Goal: Information Seeking & Learning: Learn about a topic

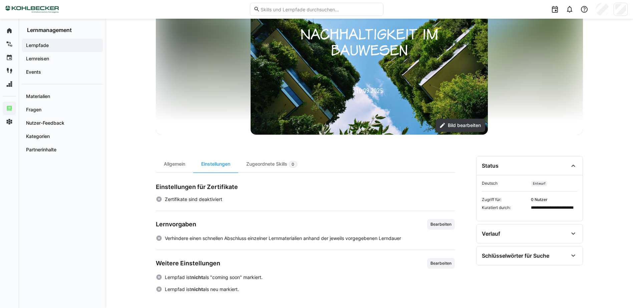
scroll to position [68, 0]
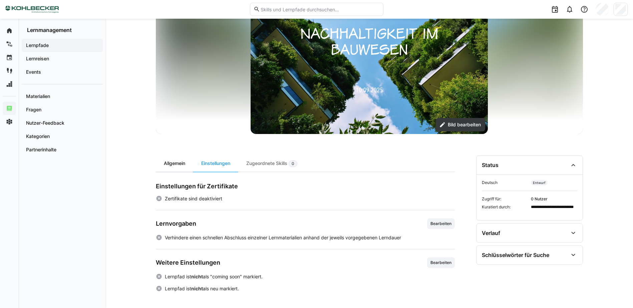
click at [171, 161] on div "Allgemein" at bounding box center [174, 163] width 37 height 16
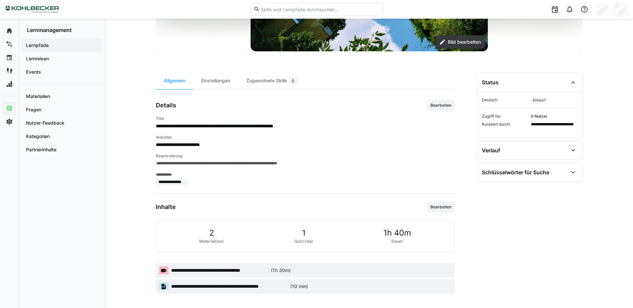
scroll to position [152, 0]
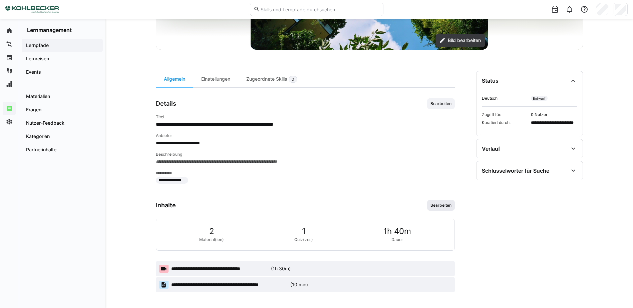
click at [450, 205] on span "Bearbeiten" at bounding box center [441, 205] width 22 height 5
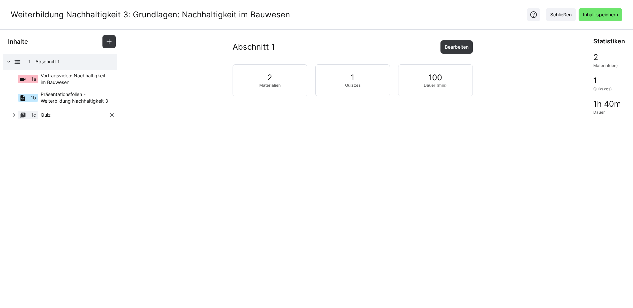
click at [64, 116] on span "Quiz" at bounding box center [75, 115] width 68 height 7
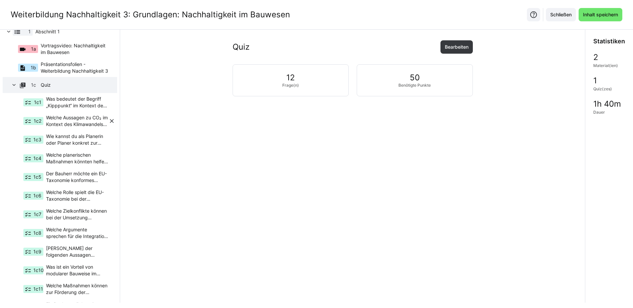
scroll to position [44, 0]
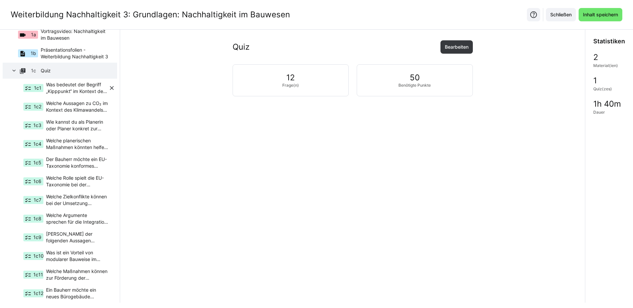
click at [69, 90] on span "Was bedeutet der Begriff „Kipppunkt“ im Kontext des Klimawandels?" at bounding box center [77, 87] width 62 height 13
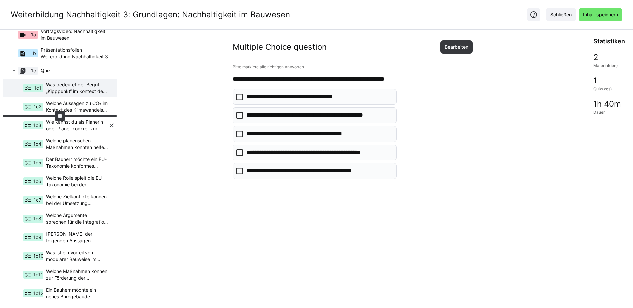
click at [69, 125] on span "Wie kannst du als Planerin oder Planer konkret zur Einhaltung der planetaren Gr…" at bounding box center [77, 125] width 62 height 13
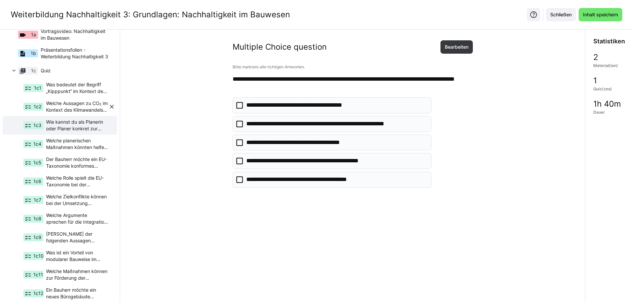
click at [75, 106] on span "Welche Aussagen zu CO₂ im Kontext des Klimawandels sind korrekt?" at bounding box center [77, 106] width 62 height 13
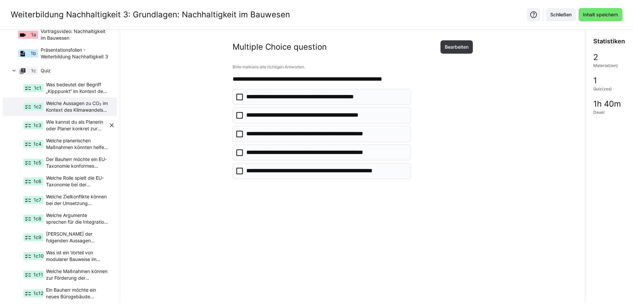
click at [73, 125] on span "Wie kannst du als Planerin oder Planer konkret zur Einhaltung der planetaren Gr…" at bounding box center [77, 125] width 62 height 13
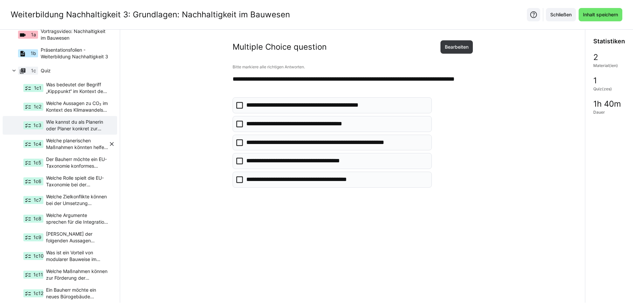
click at [82, 143] on span "Welche planerischen Maßnahmen könnten helfen, ein Gebäude an den Klimawandel an…" at bounding box center [77, 143] width 62 height 13
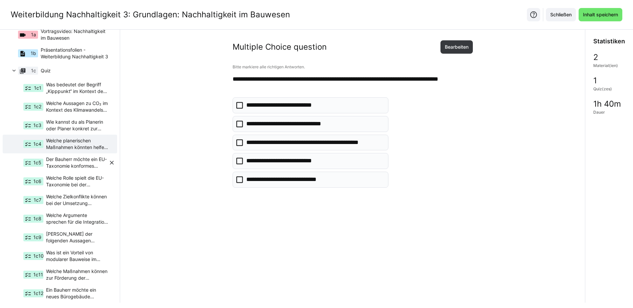
click at [80, 161] on span "Der Bauherr möchte ein EU-Taxonomie konformes Gebäude, was muss in der Planung …" at bounding box center [77, 162] width 62 height 13
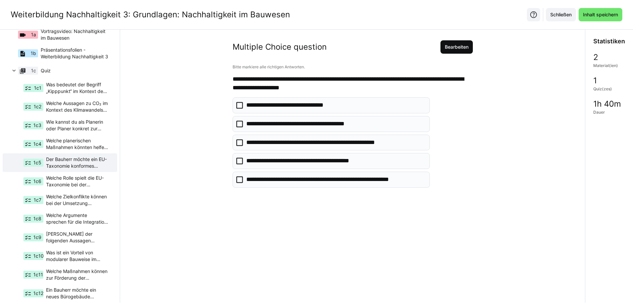
click at [464, 46] on span "Bearbeiten" at bounding box center [457, 47] width 26 height 7
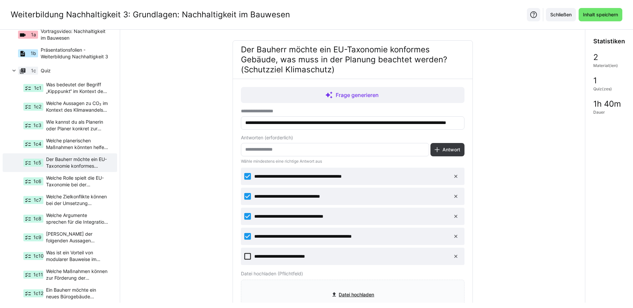
click at [376, 123] on input "**********" at bounding box center [353, 123] width 216 height 6
type input "**********"
click at [486, 127] on div "**********" at bounding box center [352, 211] width 454 height 342
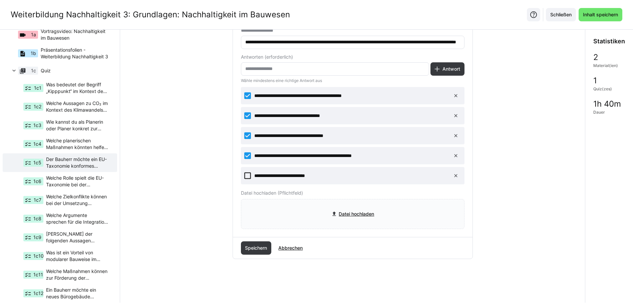
scroll to position [85, 0]
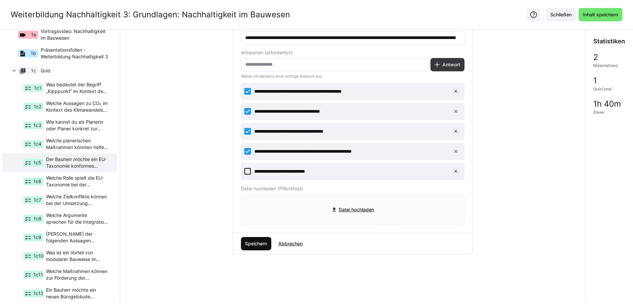
click at [255, 244] on span "Speichern" at bounding box center [256, 244] width 24 height 7
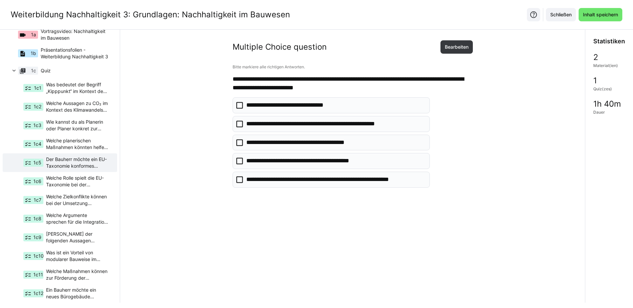
scroll to position [0, 0]
click at [66, 182] on span "Welche Rolle spielt die EU-Taxonomie bei der Finanzierung von Bauprojekten?" at bounding box center [77, 181] width 62 height 13
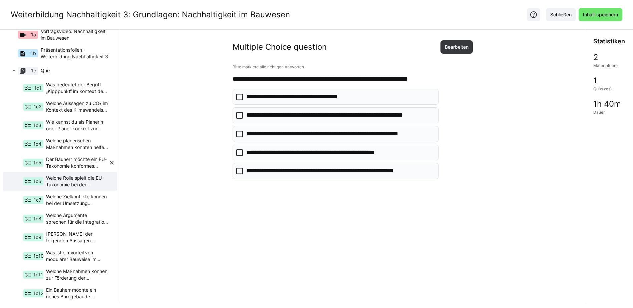
click at [75, 161] on span "Der Bauherr möchte ein EU-Taxonomie konformes Gebäude bauen, was muss in der Pl…" at bounding box center [77, 162] width 62 height 13
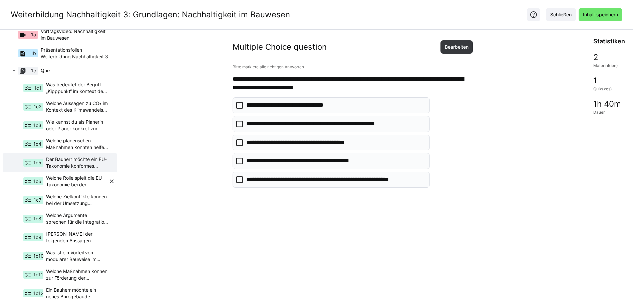
click at [79, 181] on span "Welche Rolle spielt die EU-Taxonomie bei der Finanzierung von Bauprojekten?" at bounding box center [77, 181] width 62 height 13
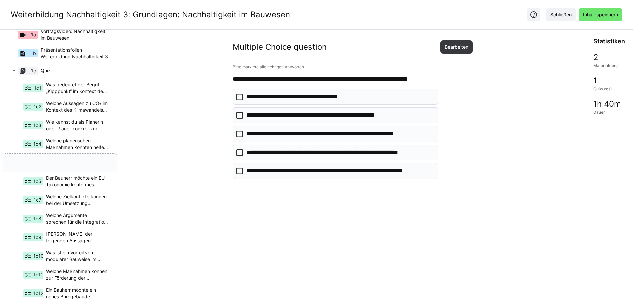
drag, startPoint x: 70, startPoint y: 179, endPoint x: 80, endPoint y: 162, distance: 19.9
click at [73, 200] on span "Welche Zielkonflikte können bei der Umsetzung nachhaltiger Bauprojekte entstehe…" at bounding box center [77, 200] width 62 height 13
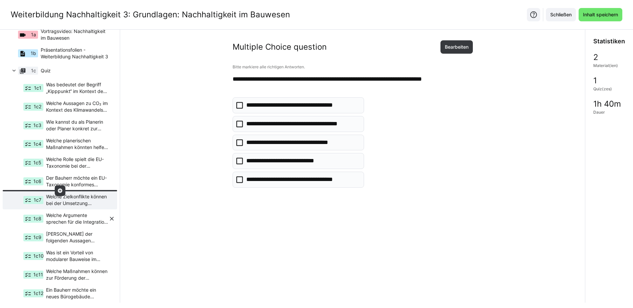
click at [68, 217] on span "Welche Argumente sprechen für die Integration von Ökobilanzen in die frühe Plan…" at bounding box center [77, 218] width 62 height 13
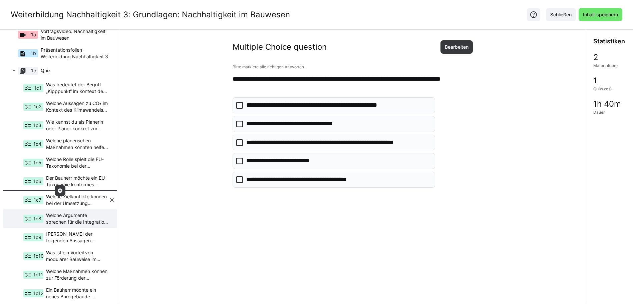
click at [68, 199] on span "Welche Zielkonflikte können bei der Umsetzung nachhaltiger Bauprojekte entstehe…" at bounding box center [77, 200] width 62 height 13
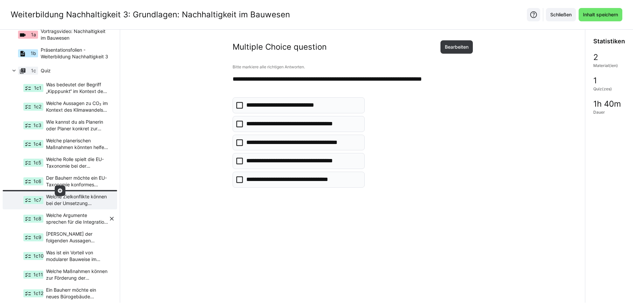
click at [70, 220] on span "Welche Argumente sprechen für die Integration von Ökobilanzen in die frühe Plan…" at bounding box center [77, 218] width 62 height 13
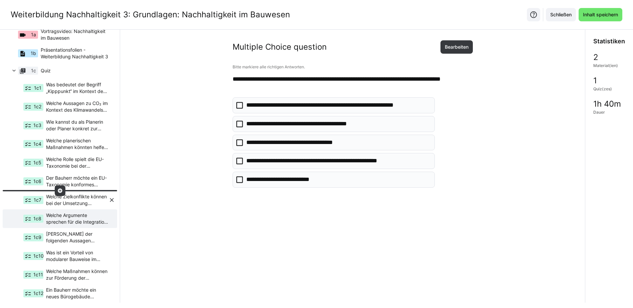
click at [71, 196] on span "Welche Zielkonflikte können bei der Umsetzung nachhaltiger Bauprojekte entstehe…" at bounding box center [77, 200] width 62 height 13
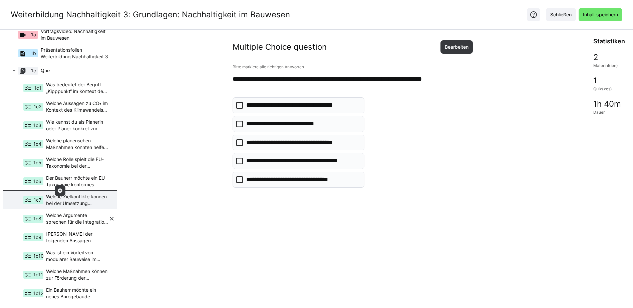
click at [73, 216] on span "Welche Argumente sprechen für die Integration von Ökobilanzen in die frühe Plan…" at bounding box center [77, 218] width 62 height 13
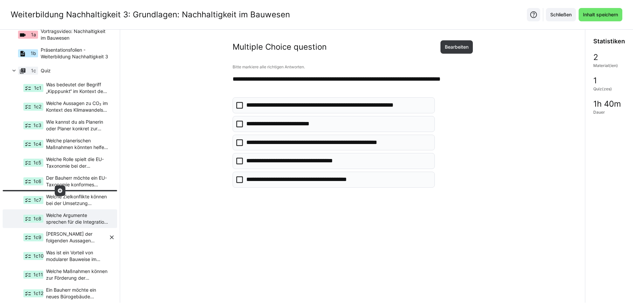
click at [68, 236] on span "[PERSON_NAME] der folgenden Aussagen beschreibt ein Beispiel für Kreislaufwirts…" at bounding box center [77, 237] width 62 height 13
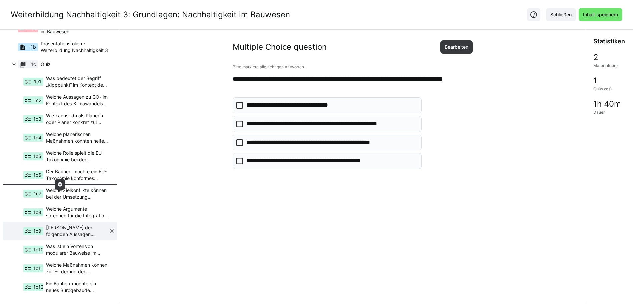
scroll to position [52, 0]
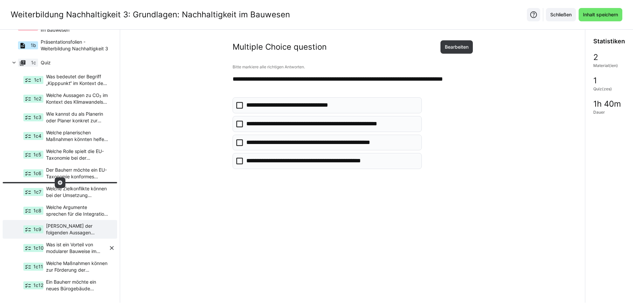
click at [77, 247] on span "Was ist ein Vorteil von modularer Bauweise im Sinne der Kreislaufwirtschaft?" at bounding box center [77, 248] width 62 height 13
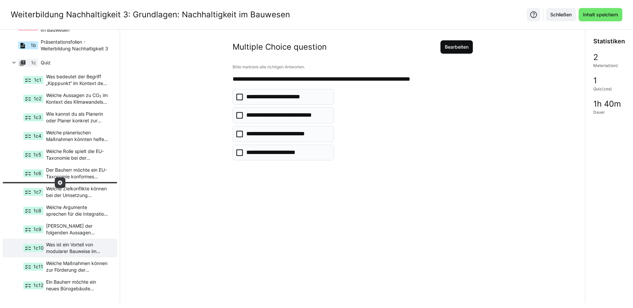
click at [458, 49] on span "Bearbeiten" at bounding box center [457, 47] width 26 height 7
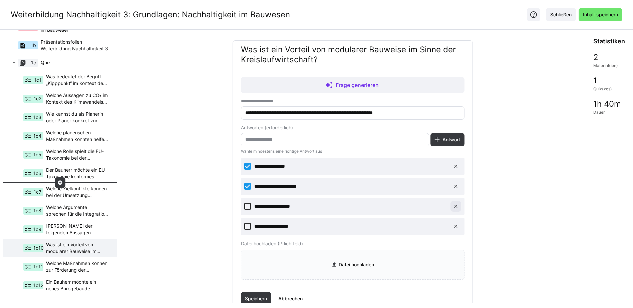
click at [456, 207] on eds-icon at bounding box center [455, 206] width 5 height 5
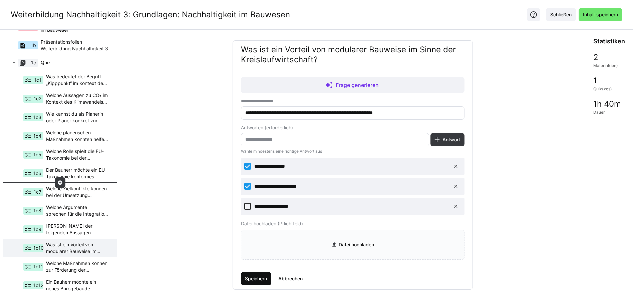
click at [258, 280] on span "Speichern" at bounding box center [256, 279] width 24 height 7
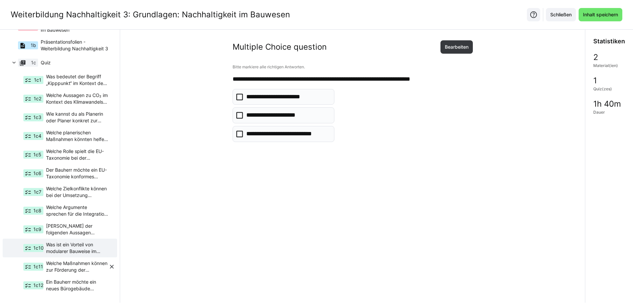
click at [76, 266] on span "Welche Maßnahmen können zur Förderung der Biodiversität auf Baugrundstücken bei…" at bounding box center [77, 266] width 62 height 13
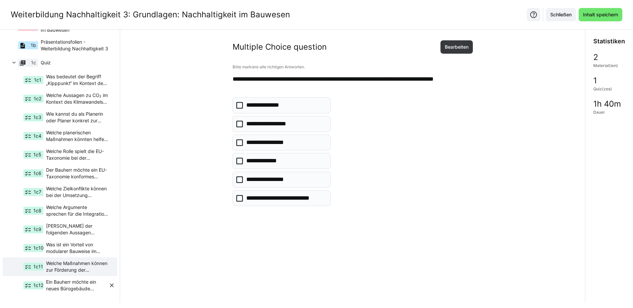
click at [78, 285] on span "Ein Bauherr möchte ein neues Bürogebäude errichten. Welche Argumente aus dem Vo…" at bounding box center [77, 285] width 62 height 13
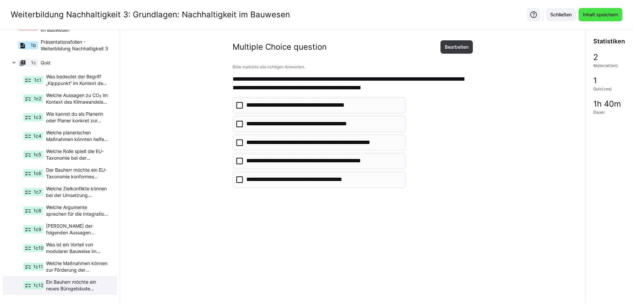
click at [604, 14] on span "Inhalt speichern" at bounding box center [600, 14] width 37 height 7
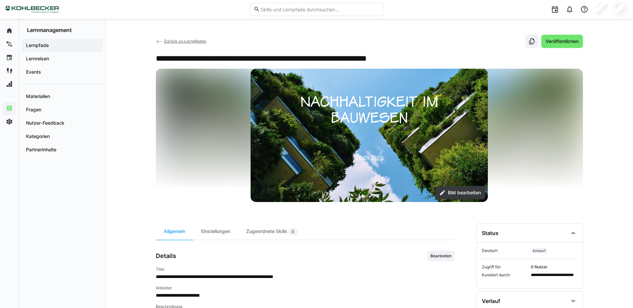
scroll to position [100, 0]
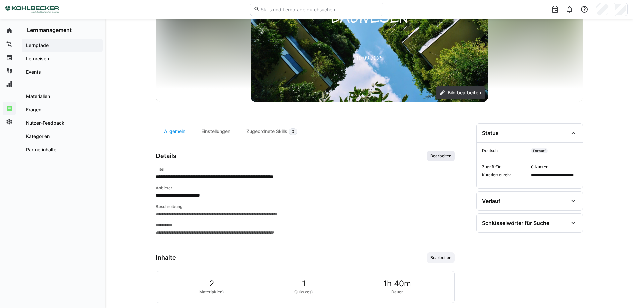
click at [438, 153] on span "Bearbeiten" at bounding box center [441, 156] width 28 height 11
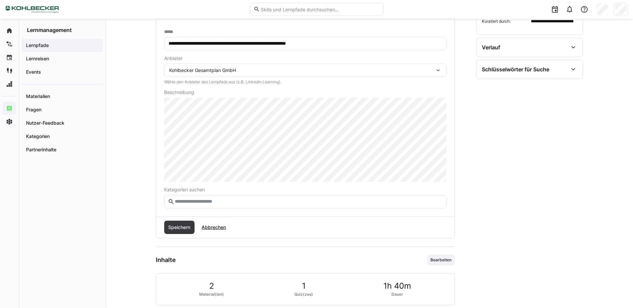
scroll to position [300, 0]
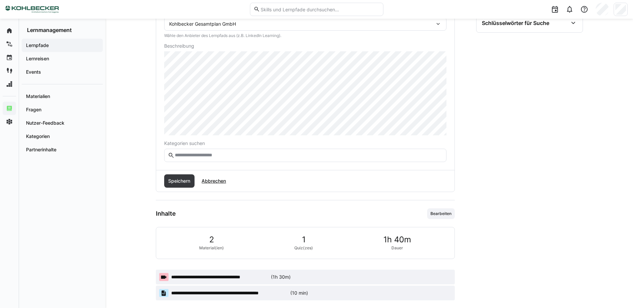
click at [191, 159] on eds-input at bounding box center [305, 155] width 282 height 13
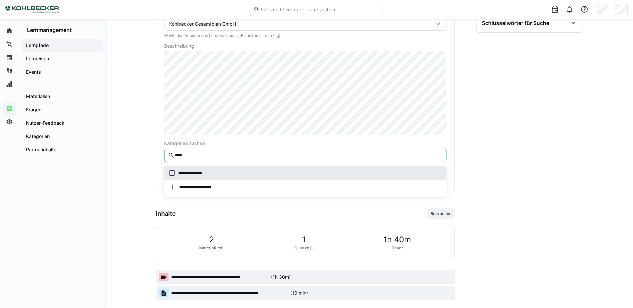
type input "****"
click at [203, 169] on span "**********" at bounding box center [305, 173] width 282 height 14
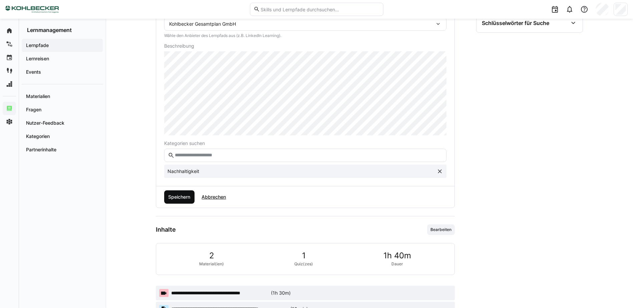
click at [178, 197] on span "Speichern" at bounding box center [179, 197] width 24 height 7
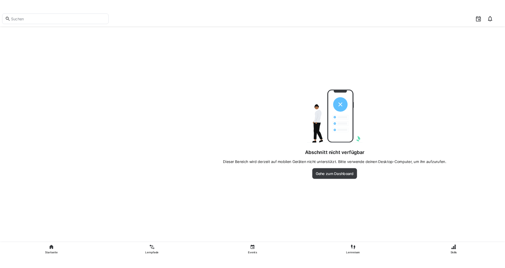
scroll to position [0, 0]
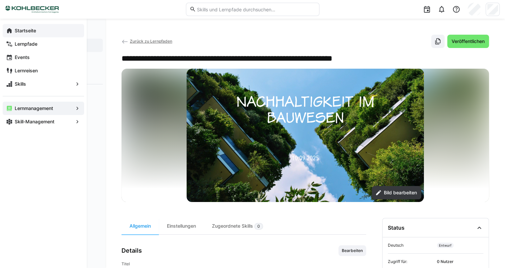
click at [12, 34] on div "Startseite" at bounding box center [43, 30] width 81 height 13
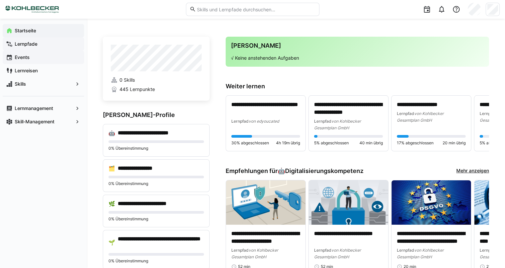
click at [0, 0] on app-navigation-label "Lernpfade" at bounding box center [0, 0] width 0 height 0
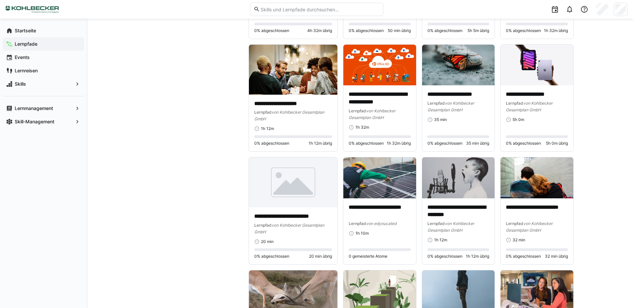
scroll to position [1702, 0]
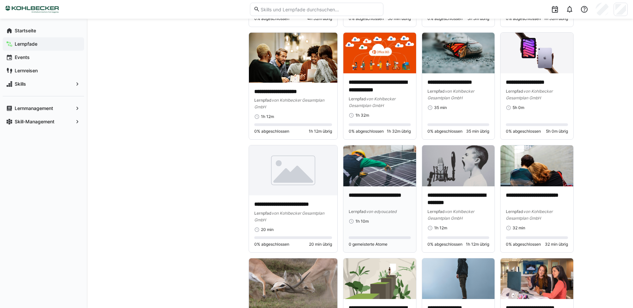
click at [363, 200] on p "**********" at bounding box center [380, 199] width 62 height 15
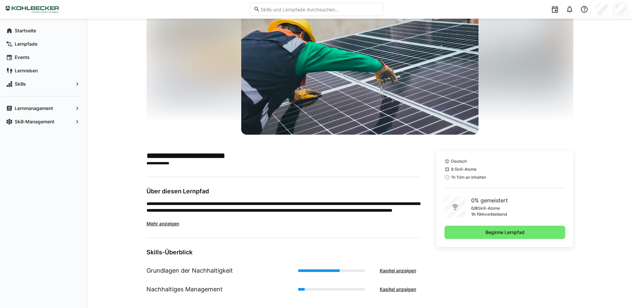
scroll to position [40, 0]
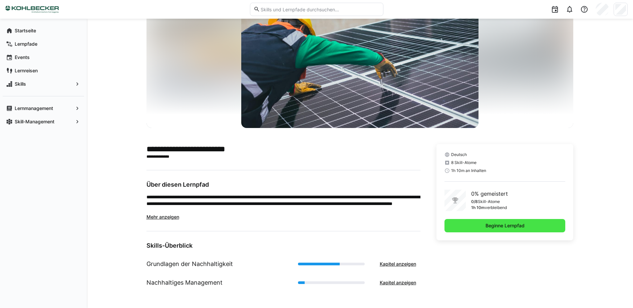
click at [496, 226] on span "Beginne Lernpfad" at bounding box center [504, 226] width 41 height 7
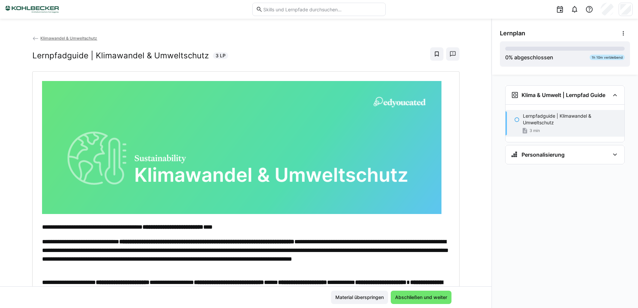
drag, startPoint x: 205, startPoint y: 151, endPoint x: 149, endPoint y: 107, distance: 70.6
click at [149, 107] on img at bounding box center [242, 147] width 400 height 133
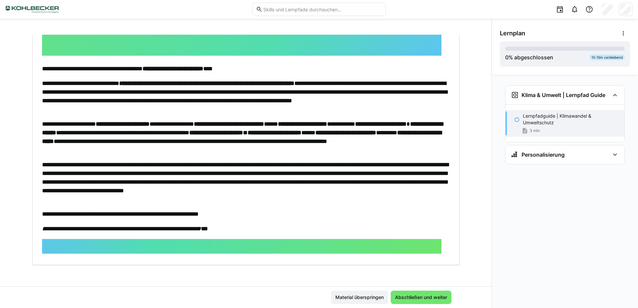
scroll to position [159, 0]
click at [427, 298] on span "Abschließen und weiter" at bounding box center [421, 297] width 54 height 7
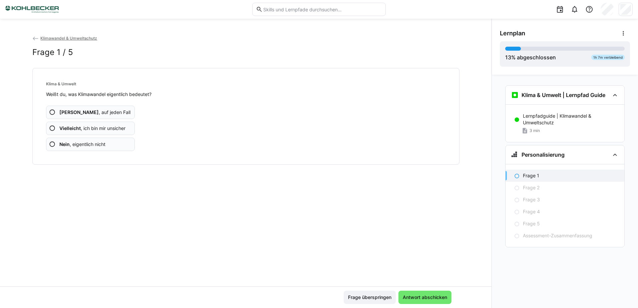
click at [106, 107] on app-assessment-question-radio "Ja , auf jeden Fall" at bounding box center [90, 112] width 89 height 13
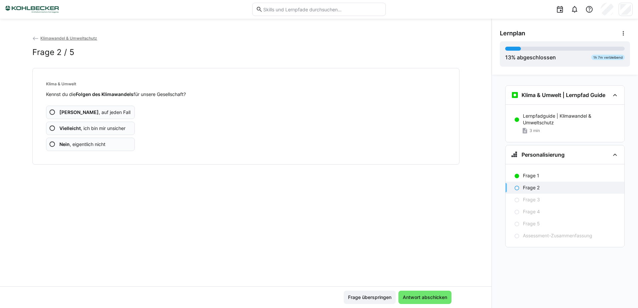
click at [104, 109] on app-assessment-question-radio "Ja , auf jeden Fall" at bounding box center [90, 112] width 89 height 13
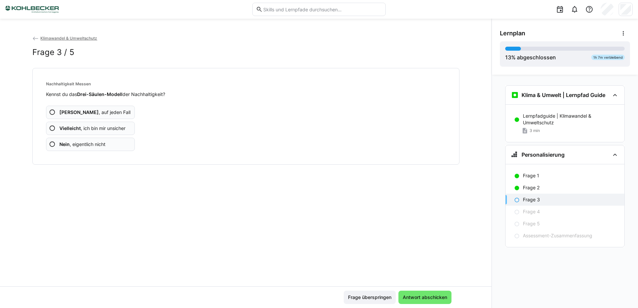
click at [104, 109] on app-assessment-question-radio "Ja , auf jeden Fall" at bounding box center [90, 112] width 89 height 13
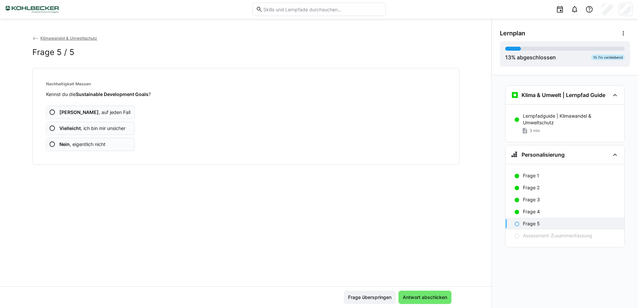
click at [104, 109] on app-assessment-question-radio "Ja , auf jeden Fall" at bounding box center [90, 112] width 89 height 13
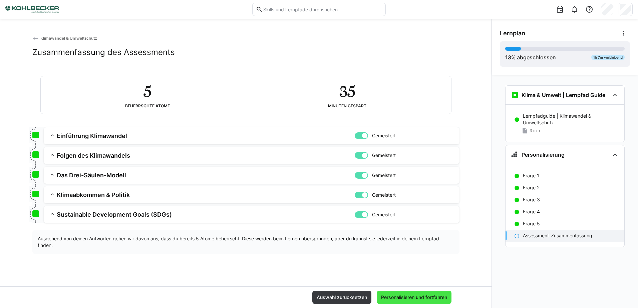
click at [445, 296] on span "Personalisieren und fortfahren" at bounding box center [414, 297] width 68 height 7
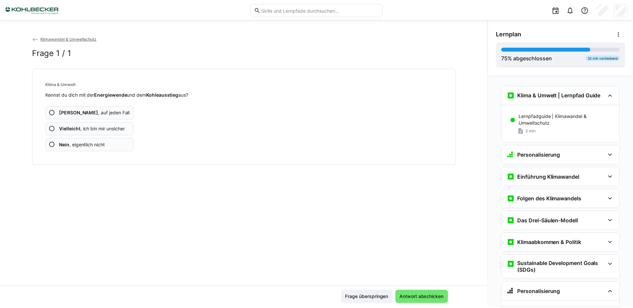
scroll to position [49, 0]
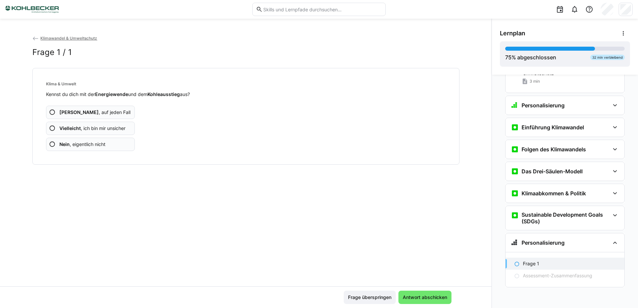
click at [45, 5] on img at bounding box center [31, 9] width 53 height 11
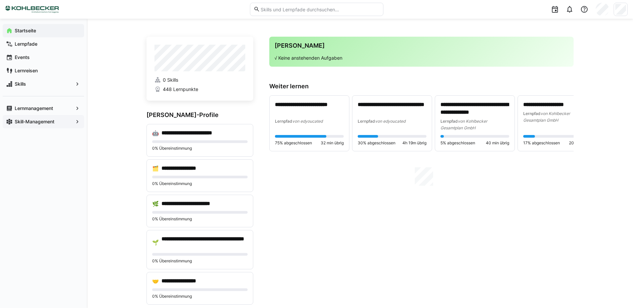
click at [0, 0] on app-navigation-label "Skill-Management" at bounding box center [0, 0] width 0 height 0
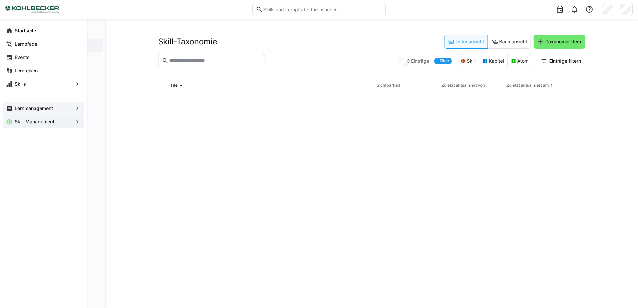
click at [0, 0] on app-navigation-label "Lernmanagement" at bounding box center [0, 0] width 0 height 0
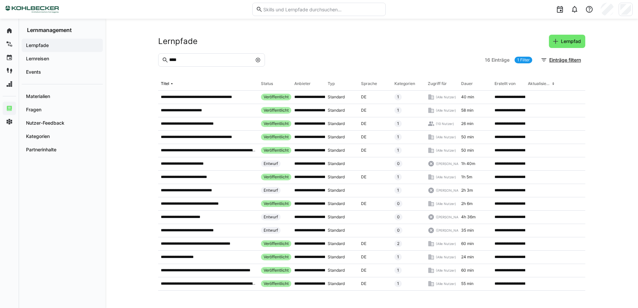
click at [201, 62] on input "****" at bounding box center [210, 60] width 83 height 6
type input "*"
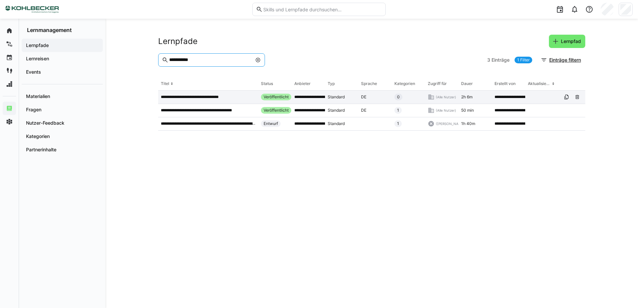
type input "**********"
click at [219, 98] on p "**********" at bounding box center [197, 96] width 73 height 5
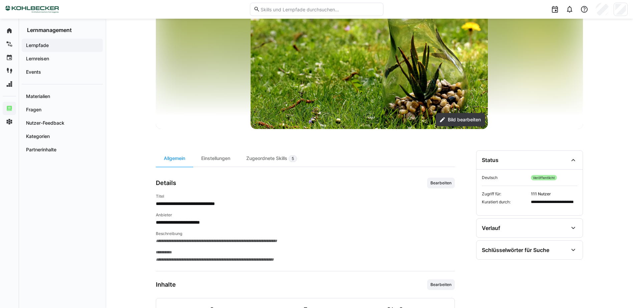
scroll to position [67, 0]
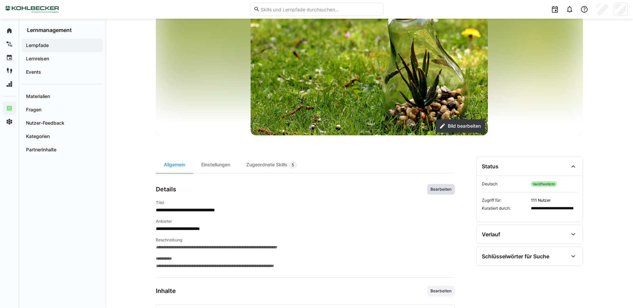
click at [445, 190] on span "Bearbeiten" at bounding box center [441, 189] width 22 height 5
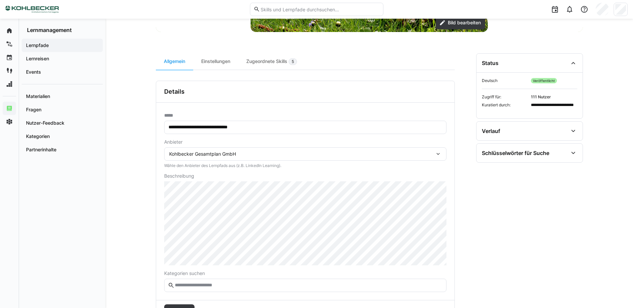
scroll to position [237, 0]
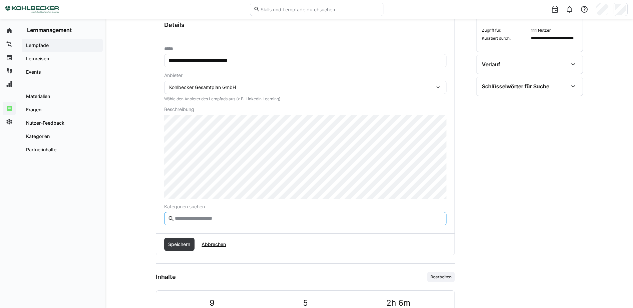
click at [181, 218] on input "text" at bounding box center [308, 219] width 268 height 6
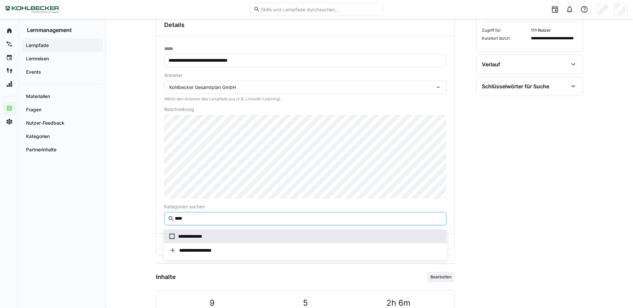
type input "****"
click at [183, 233] on span "**********" at bounding box center [305, 237] width 282 height 14
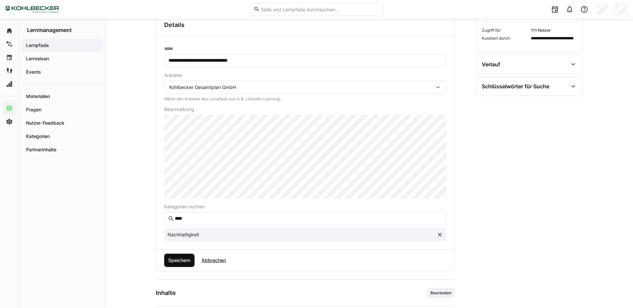
click at [172, 258] on span "Speichern" at bounding box center [179, 260] width 24 height 7
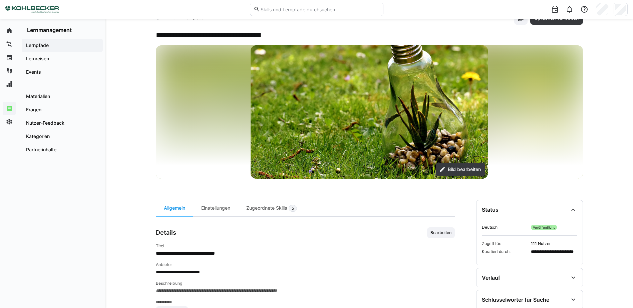
scroll to position [3, 0]
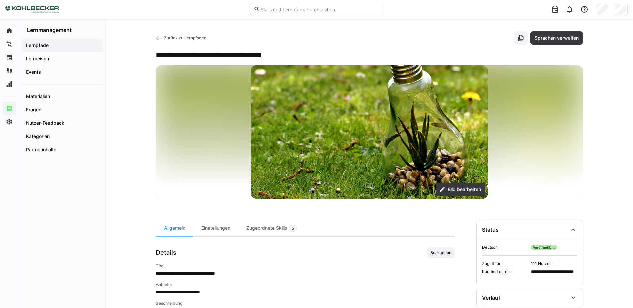
click at [194, 37] on span "Zurück zu Lernpfaden" at bounding box center [185, 37] width 42 height 5
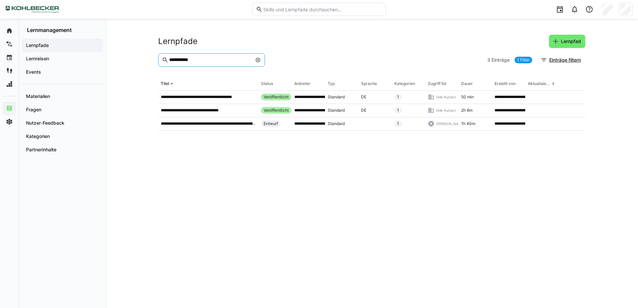
click at [201, 59] on input "**********" at bounding box center [210, 60] width 83 height 6
drag, startPoint x: 202, startPoint y: 60, endPoint x: 119, endPoint y: 59, distance: 82.4
click at [119, 59] on div "**********" at bounding box center [371, 164] width 533 height 290
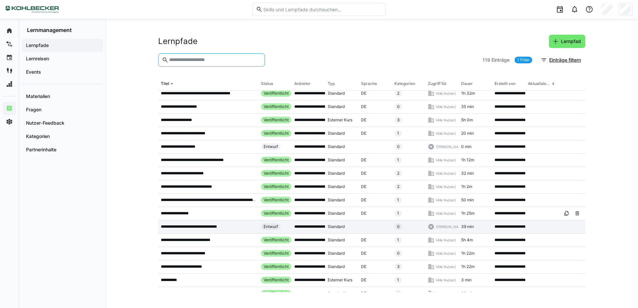
scroll to position [803, 0]
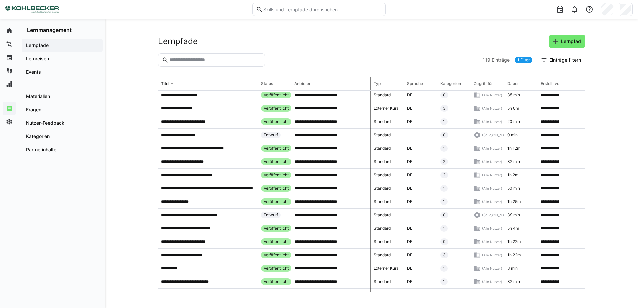
drag, startPoint x: 325, startPoint y: 86, endPoint x: 378, endPoint y: 86, distance: 53.7
click at [0, 0] on tr "Titel Status Anbieter Typ Sprache Kategorien Zugriff für Dauer Erstellt von Akt…" at bounding box center [0, 0] width 0 height 0
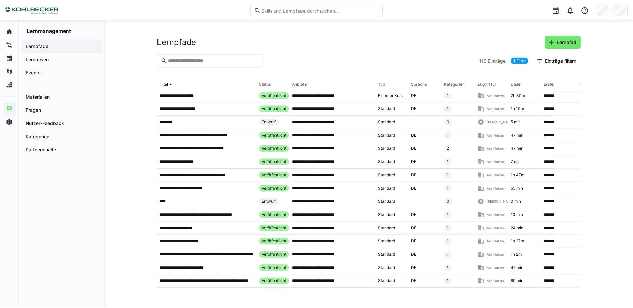
scroll to position [1390, 0]
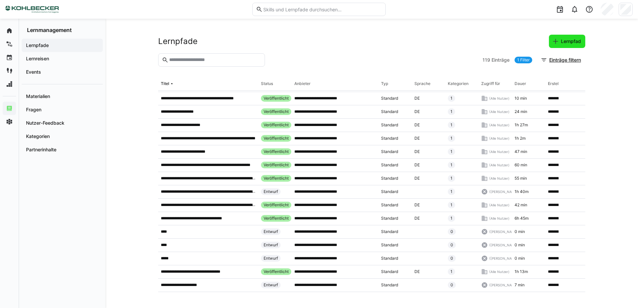
click at [573, 44] on span "Lernpfad" at bounding box center [571, 41] width 22 height 7
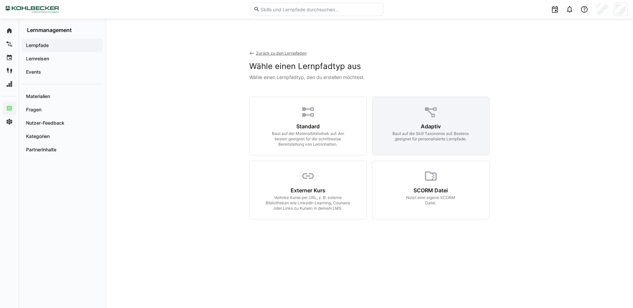
click at [443, 109] on div "Adaptiv Baut auf die Skill Taxonomie auf. Bestens geeignet für personalisierte …" at bounding box center [430, 126] width 117 height 59
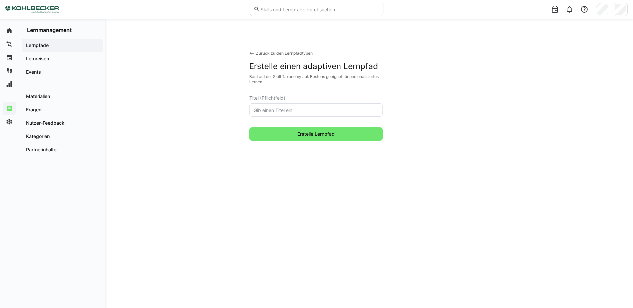
click at [290, 112] on input "text" at bounding box center [316, 110] width 126 height 6
type input "T"
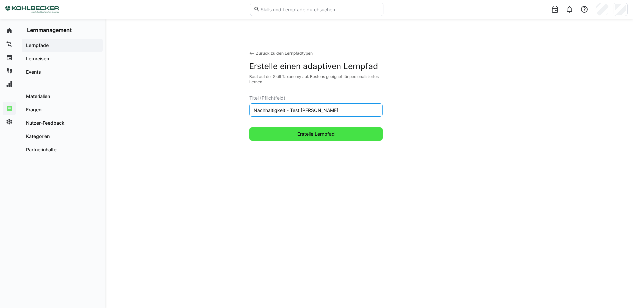
type input "Nachhaltigkeit - Test [PERSON_NAME]"
click at [342, 140] on span "Erstelle Lernpfad" at bounding box center [315, 133] width 133 height 13
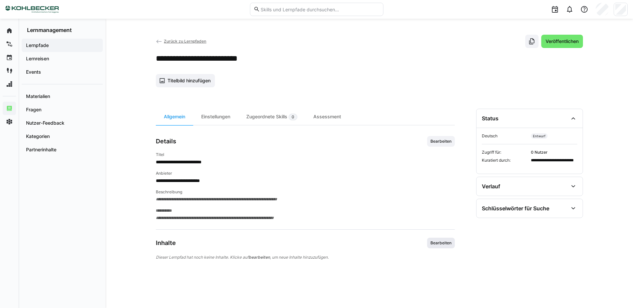
click at [449, 242] on span "Bearbeiten" at bounding box center [441, 243] width 22 height 5
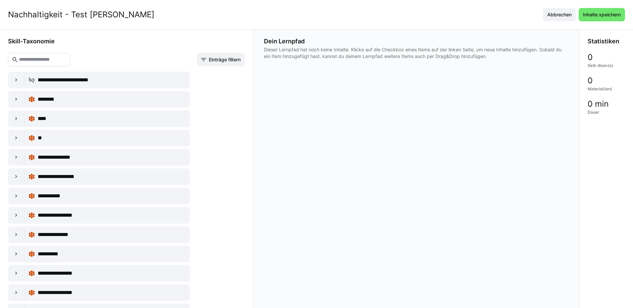
click at [45, 58] on input "text" at bounding box center [42, 60] width 48 height 6
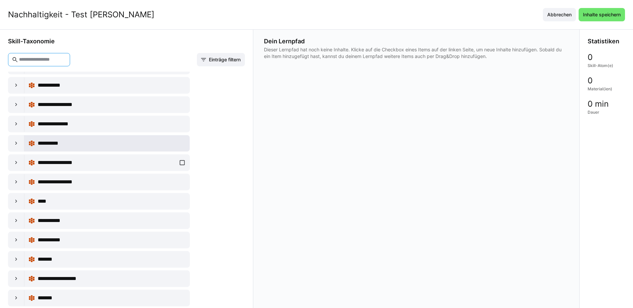
scroll to position [133, 0]
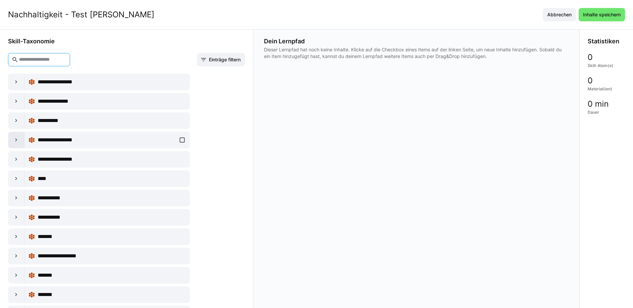
click at [14, 137] on eds-icon at bounding box center [16, 140] width 7 height 7
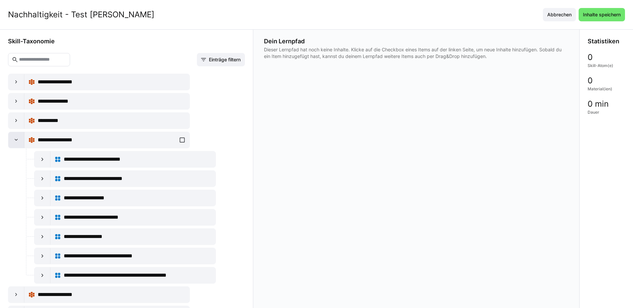
click at [14, 137] on eds-icon at bounding box center [16, 140] width 7 height 7
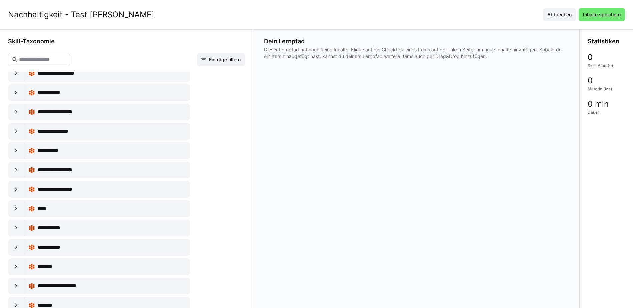
scroll to position [0, 0]
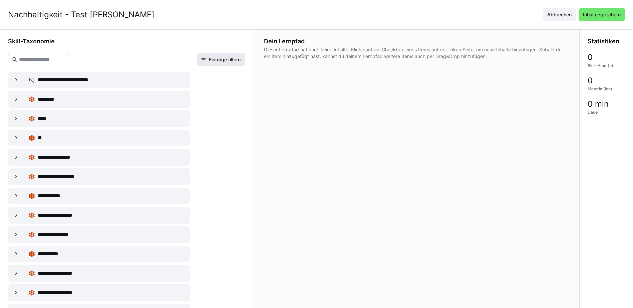
click at [215, 63] on span "Einträge filtern" at bounding box center [221, 59] width 48 height 13
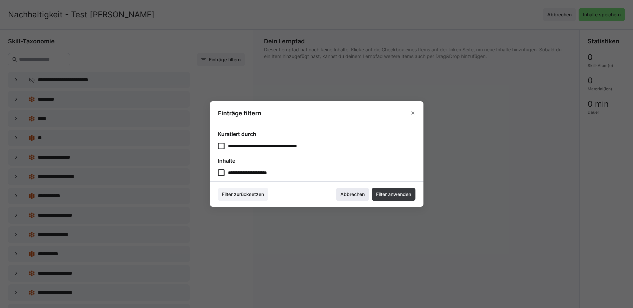
click at [354, 198] on span "Abbrechen" at bounding box center [352, 194] width 26 height 7
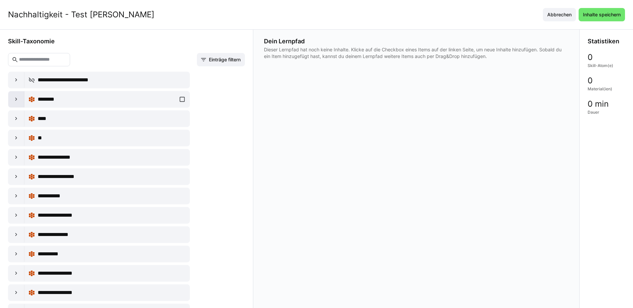
click at [18, 103] on div at bounding box center [16, 99] width 16 height 16
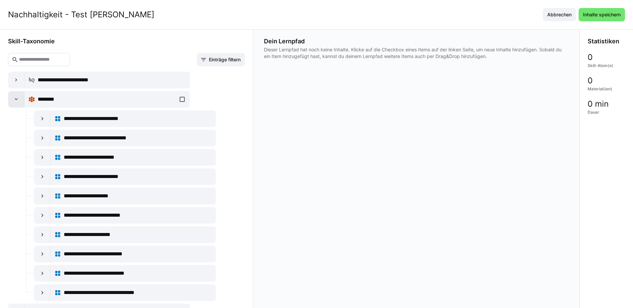
click at [18, 103] on div at bounding box center [16, 99] width 16 height 16
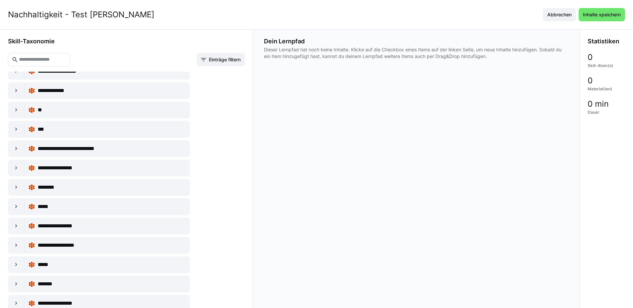
scroll to position [1101, 0]
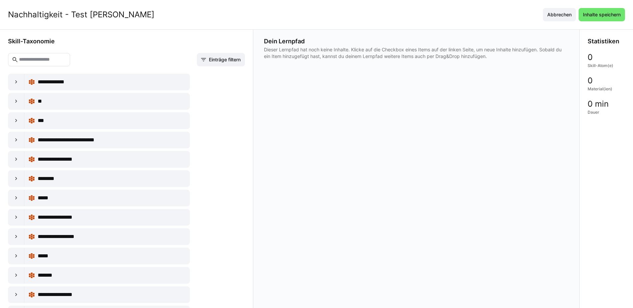
click at [39, 53] on app-adaptive-learning-path-content-selection "**********" at bounding box center [126, 173] width 237 height 271
click at [42, 57] on input "text" at bounding box center [42, 60] width 48 height 6
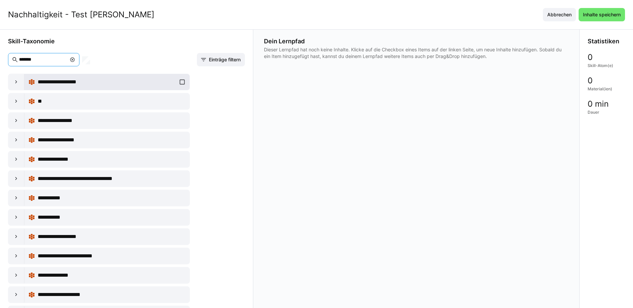
scroll to position [0, 0]
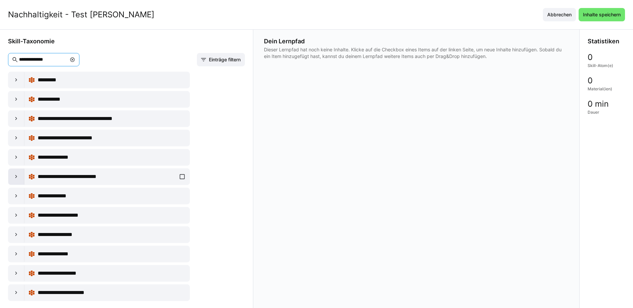
type input "**********"
click at [12, 177] on div at bounding box center [16, 177] width 16 height 16
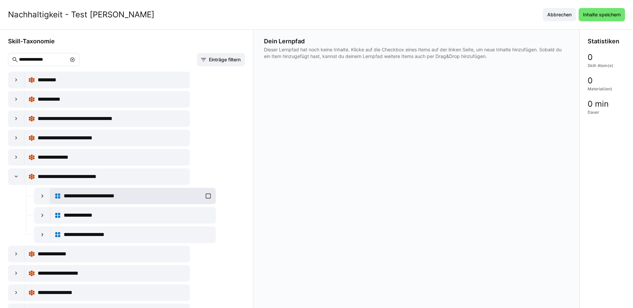
click at [205, 196] on div "**********" at bounding box center [132, 196] width 157 height 13
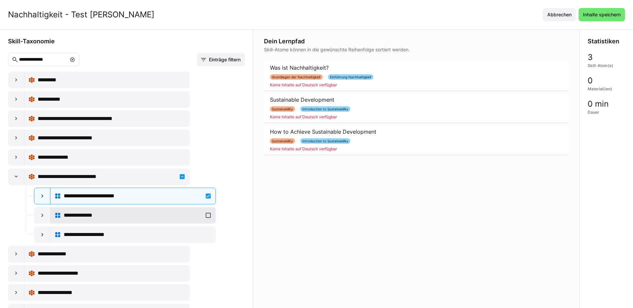
click at [206, 214] on div "**********" at bounding box center [132, 215] width 157 height 13
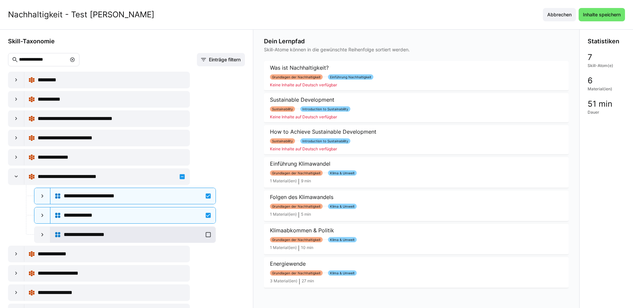
click at [207, 235] on div "**********" at bounding box center [132, 234] width 157 height 13
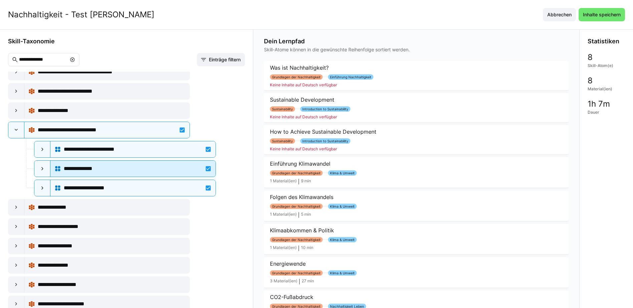
scroll to position [53, 0]
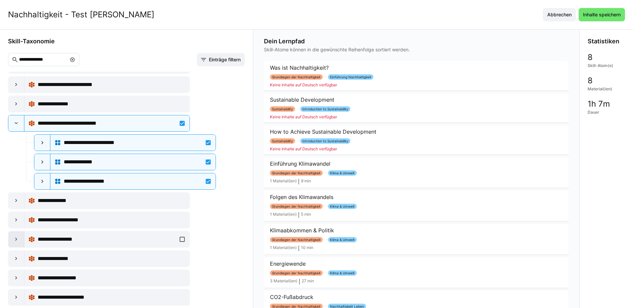
click at [12, 240] on div at bounding box center [16, 240] width 16 height 16
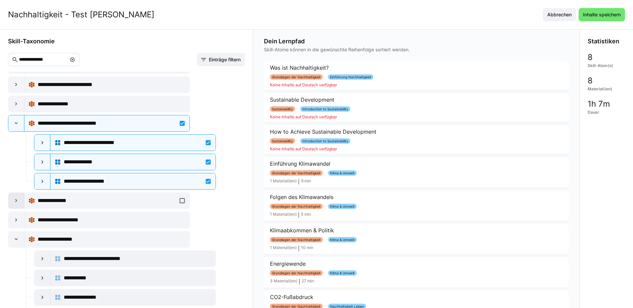
click at [18, 198] on eds-icon at bounding box center [16, 201] width 7 height 7
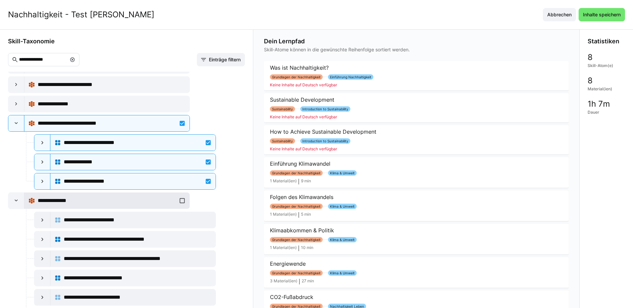
click at [179, 200] on div "**********" at bounding box center [106, 200] width 157 height 13
click at [16, 202] on eds-icon at bounding box center [16, 201] width 7 height 7
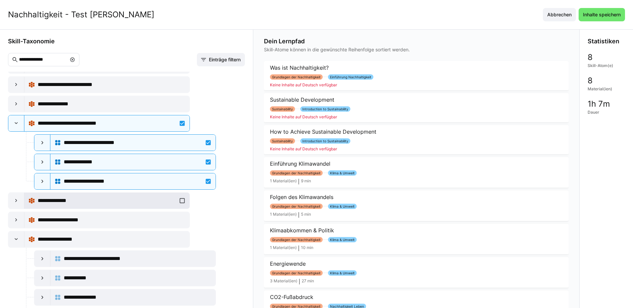
click at [180, 200] on div "**********" at bounding box center [106, 200] width 157 height 13
click at [182, 220] on div "**********" at bounding box center [106, 220] width 157 height 13
click at [181, 220] on div "**********" at bounding box center [106, 220] width 157 height 13
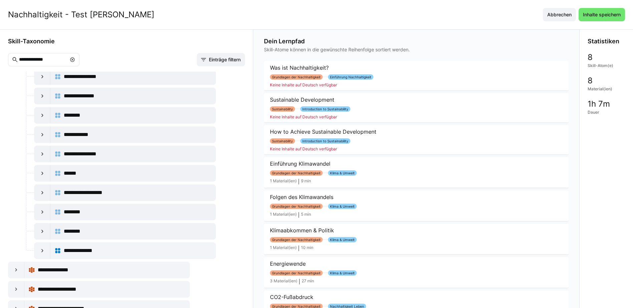
scroll to position [286, 0]
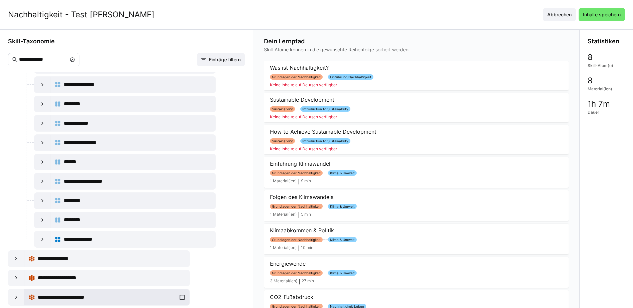
drag, startPoint x: 16, startPoint y: 299, endPoint x: 27, endPoint y: 298, distance: 11.0
click at [17, 299] on eds-icon at bounding box center [16, 297] width 7 height 7
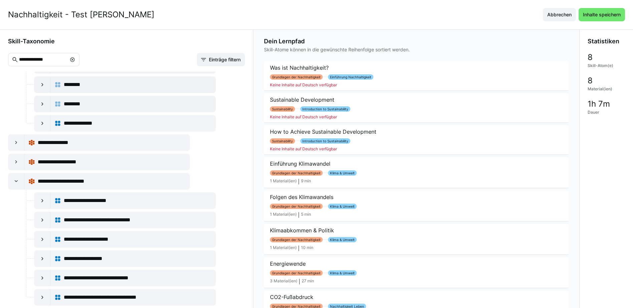
scroll to position [0, 0]
click at [180, 182] on div "**********" at bounding box center [106, 181] width 157 height 13
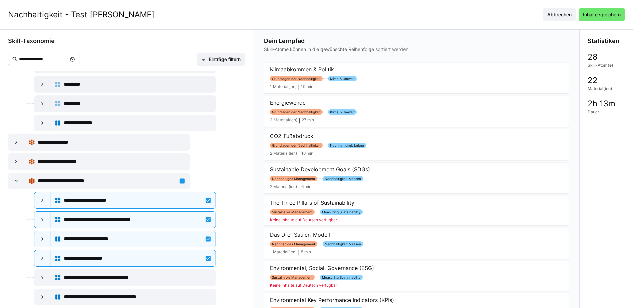
scroll to position [0, 0]
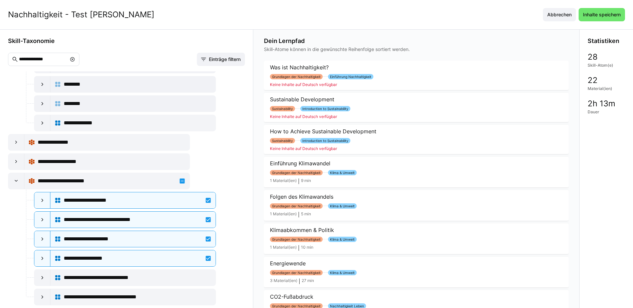
drag, startPoint x: 600, startPoint y: 16, endPoint x: 558, endPoint y: 29, distance: 43.7
click at [600, 16] on span "Inhalte speichern" at bounding box center [602, 14] width 40 height 7
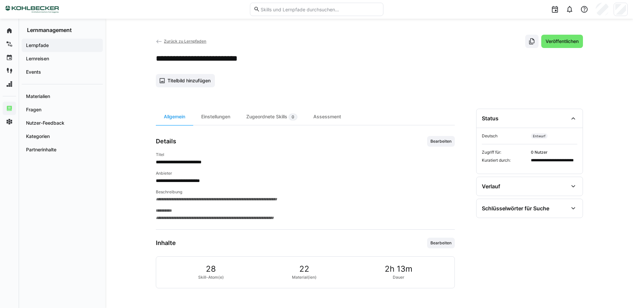
scroll to position [0, 0]
click at [440, 247] on span "Bearbeiten" at bounding box center [441, 243] width 28 height 11
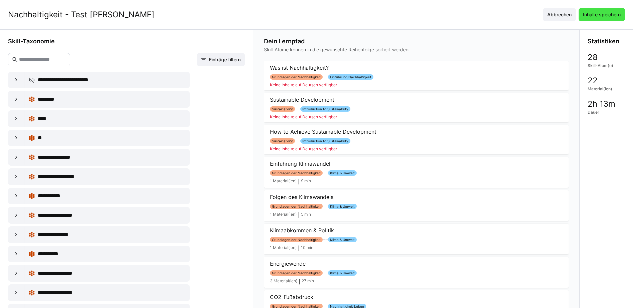
click at [619, 16] on span "Inhalte speichern" at bounding box center [602, 14] width 40 height 7
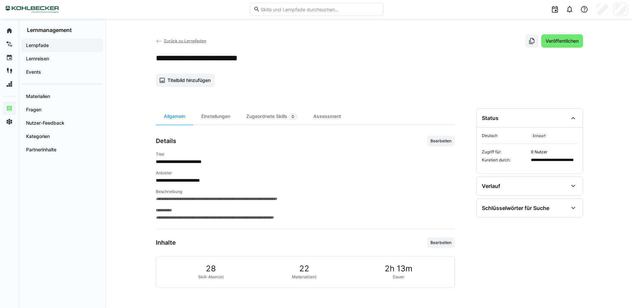
drag, startPoint x: 220, startPoint y: 121, endPoint x: 216, endPoint y: 135, distance: 14.7
click at [219, 121] on div "Einstellungen" at bounding box center [215, 116] width 45 height 16
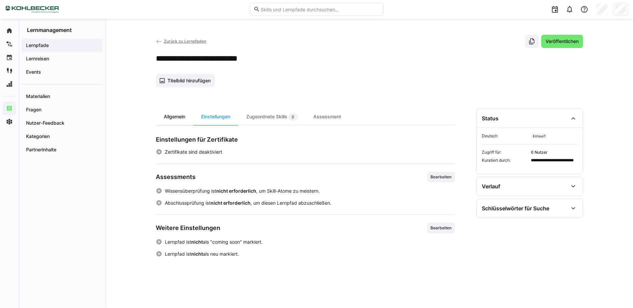
click at [186, 116] on div "Allgemein" at bounding box center [174, 117] width 37 height 16
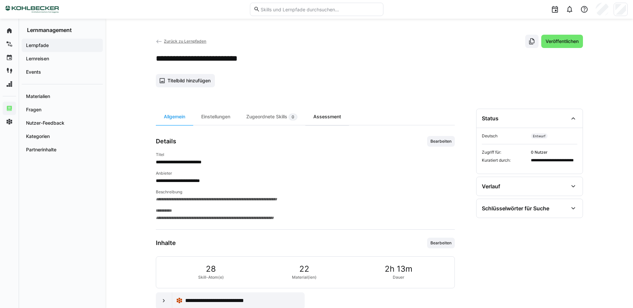
click at [329, 119] on div "Assessment" at bounding box center [327, 117] width 44 height 16
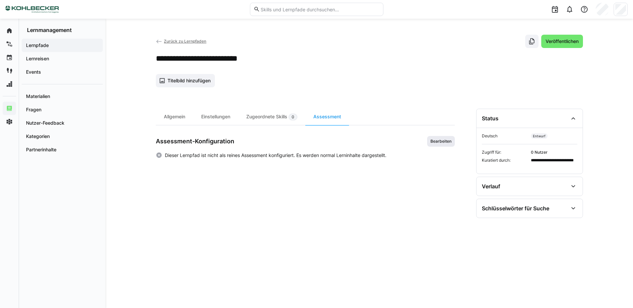
click at [445, 139] on span "Bearbeiten" at bounding box center [441, 141] width 22 height 5
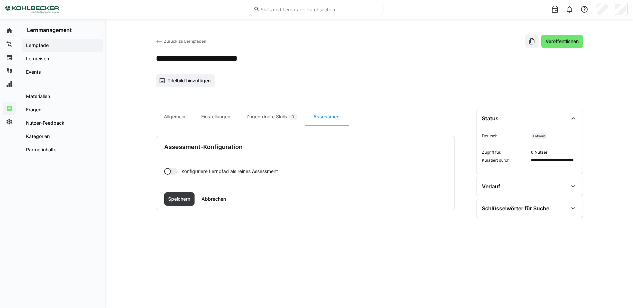
click at [175, 170] on div at bounding box center [170, 171] width 13 height 7
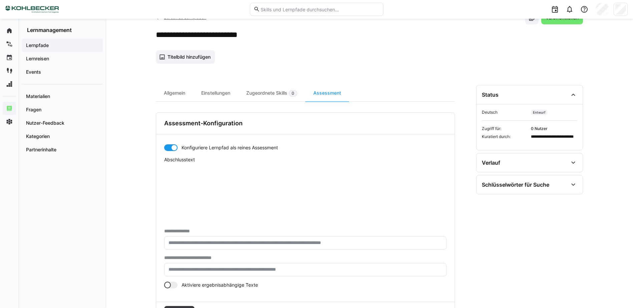
scroll to position [55, 0]
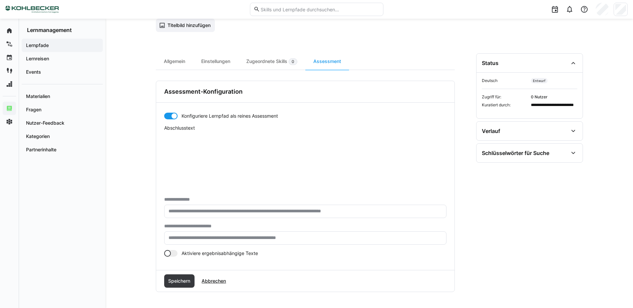
click at [169, 120] on form "**********" at bounding box center [305, 187] width 282 height 149
click at [169, 115] on div at bounding box center [170, 116] width 13 height 7
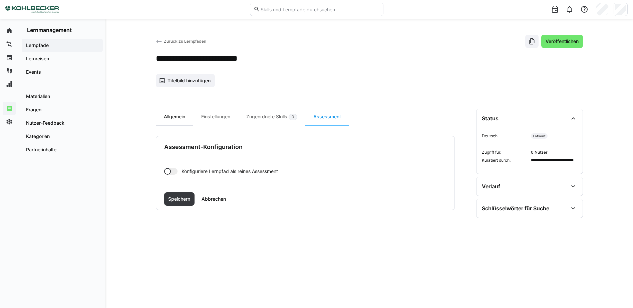
scroll to position [0, 0]
click at [219, 172] on span "Konfiguriere Lernpfad als reines Assessment" at bounding box center [230, 171] width 96 height 7
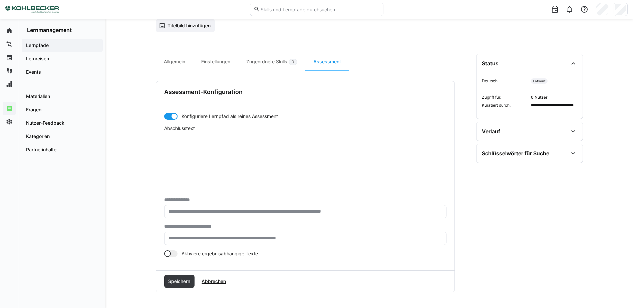
scroll to position [55, 0]
click at [175, 252] on div at bounding box center [170, 253] width 13 height 7
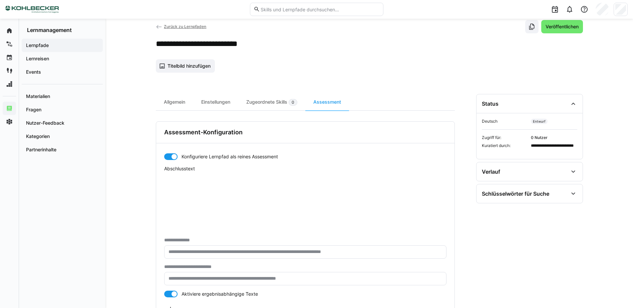
scroll to position [0, 0]
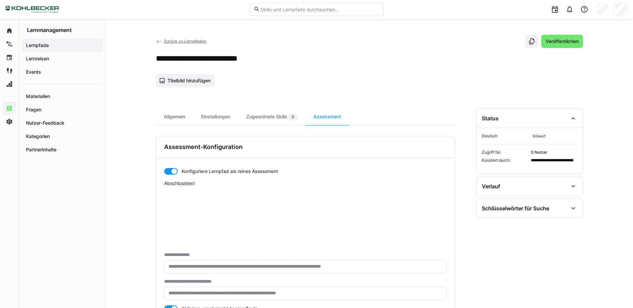
click at [276, 107] on app-header-sidebar-layout "**********" at bounding box center [369, 201] width 427 height 332
click at [270, 125] on div "**********" at bounding box center [305, 238] width 299 height 258
click at [272, 115] on div "Zugeordnete Skills 0" at bounding box center [271, 117] width 67 height 16
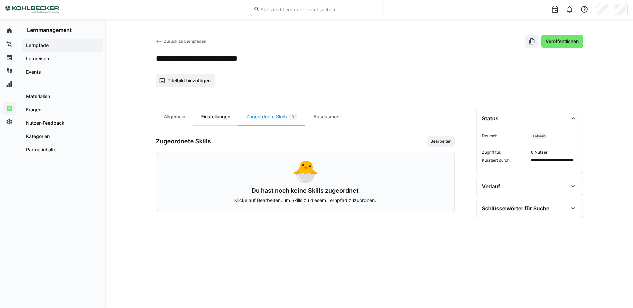
click at [223, 117] on div "Einstellungen" at bounding box center [215, 117] width 45 height 16
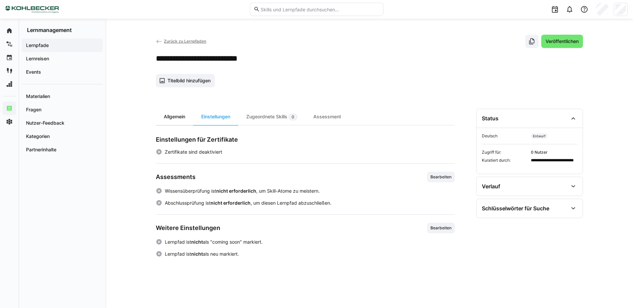
click at [176, 122] on div "Allgemein" at bounding box center [174, 117] width 37 height 16
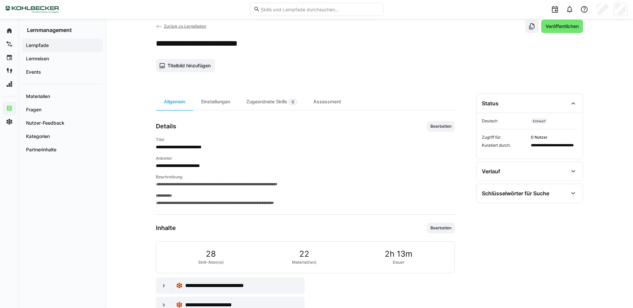
scroll to position [36, 0]
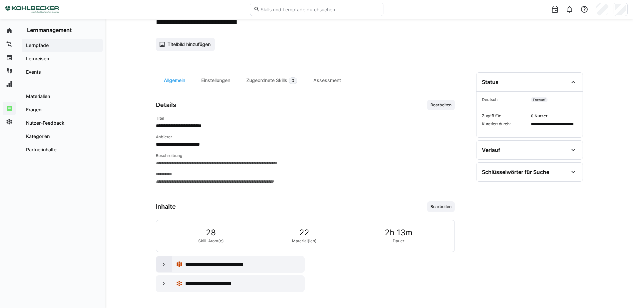
click at [164, 265] on eds-icon at bounding box center [163, 264] width 7 height 7
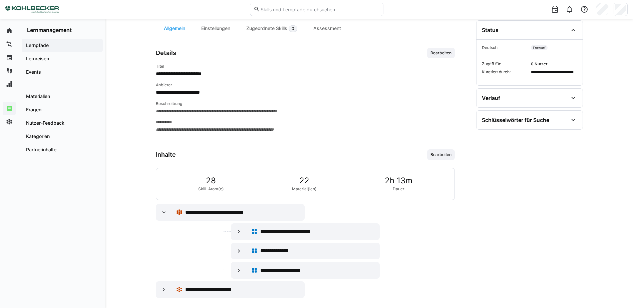
scroll to position [94, 0]
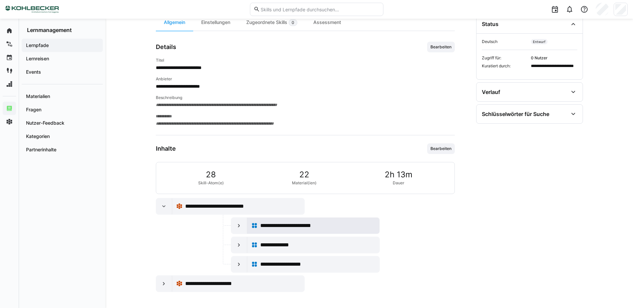
click at [262, 228] on span "**********" at bounding box center [293, 226] width 66 height 8
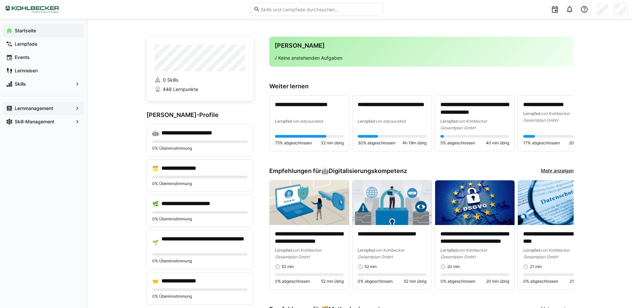
click at [65, 109] on span "Lernmanagement" at bounding box center [43, 108] width 59 height 7
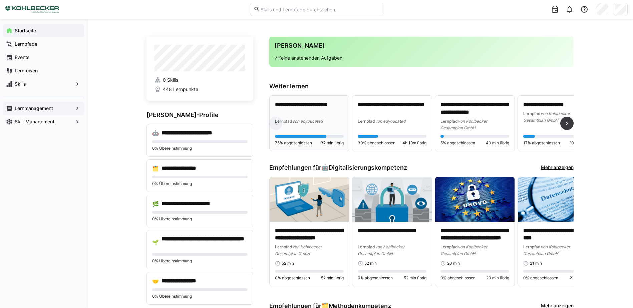
click at [304, 119] on span "von edyoucated" at bounding box center [307, 121] width 30 height 5
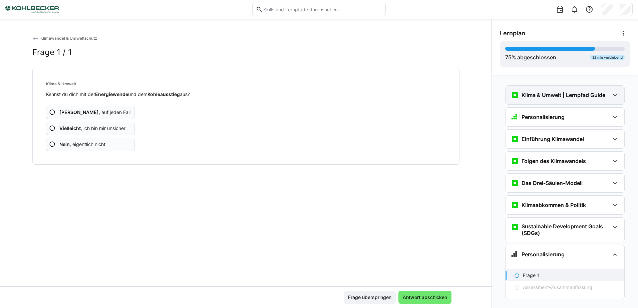
click at [539, 98] on h3 "Klima & Umwelt | Lernpfad Guide" at bounding box center [564, 95] width 84 height 7
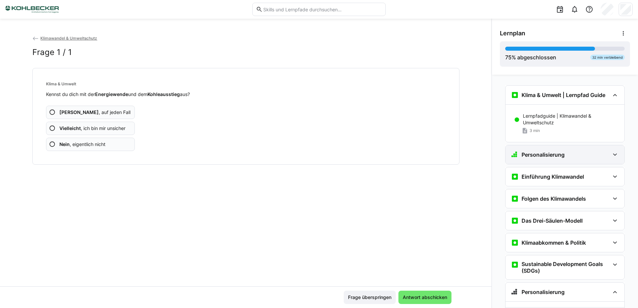
click at [548, 149] on div "Personalisierung" at bounding box center [565, 154] width 119 height 19
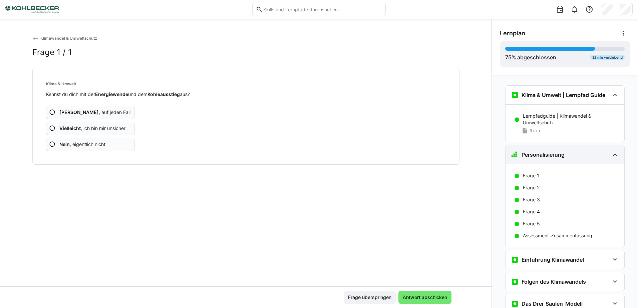
click at [548, 151] on div "Personalisierung" at bounding box center [538, 155] width 54 height 8
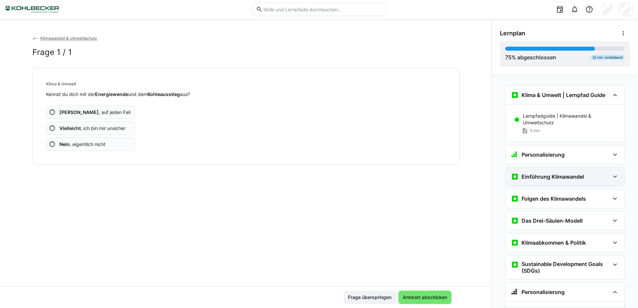
click at [548, 172] on div "Einführung Klimawandel" at bounding box center [565, 177] width 119 height 19
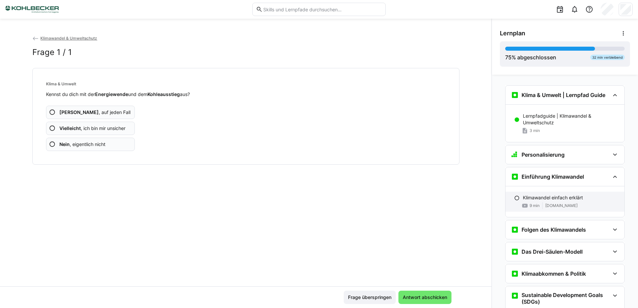
click at [571, 196] on p "Klimawandel einfach erklärt" at bounding box center [553, 198] width 60 height 7
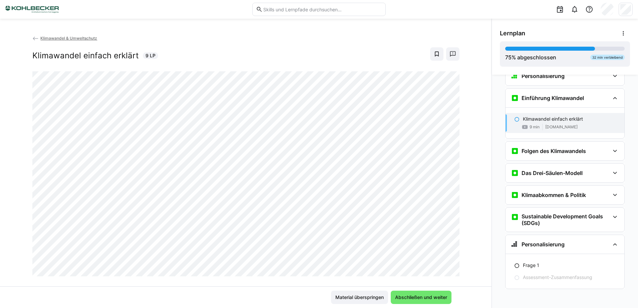
scroll to position [80, 0]
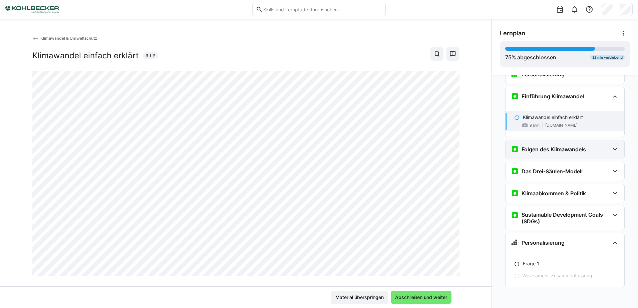
click at [542, 147] on h3 "Folgen des Klimawandels" at bounding box center [554, 149] width 64 height 7
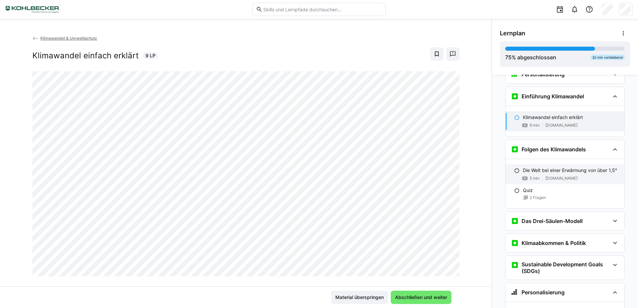
click at [545, 177] on span "[DOMAIN_NAME]" at bounding box center [561, 178] width 32 height 5
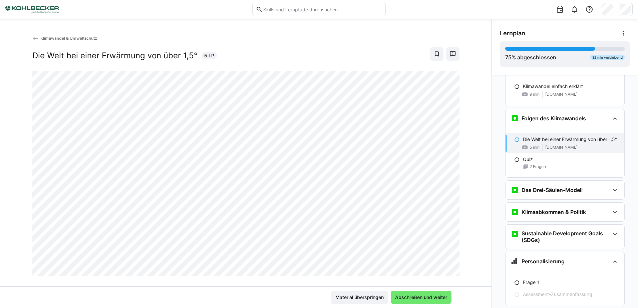
scroll to position [130, 0]
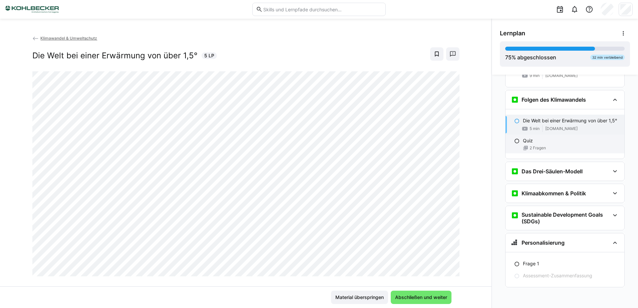
click at [545, 143] on div "Quiz" at bounding box center [571, 140] width 96 height 7
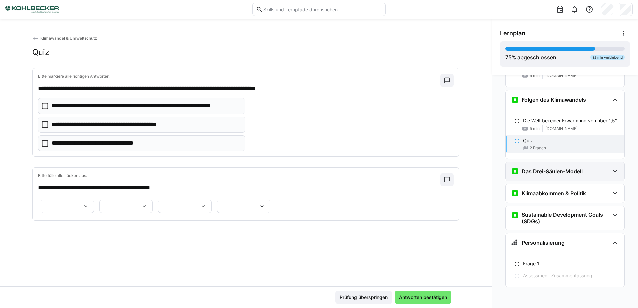
click at [573, 173] on h3 "Das Drei-Säulen-Modell" at bounding box center [552, 171] width 61 height 7
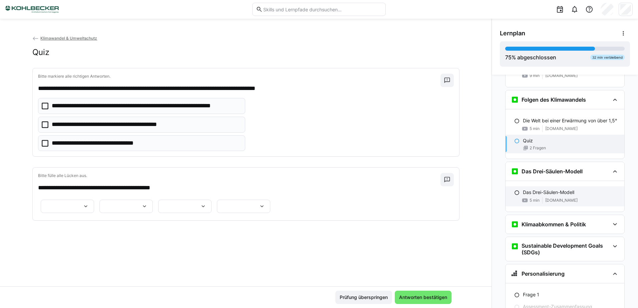
click at [570, 199] on span "[DOMAIN_NAME]" at bounding box center [561, 200] width 32 height 5
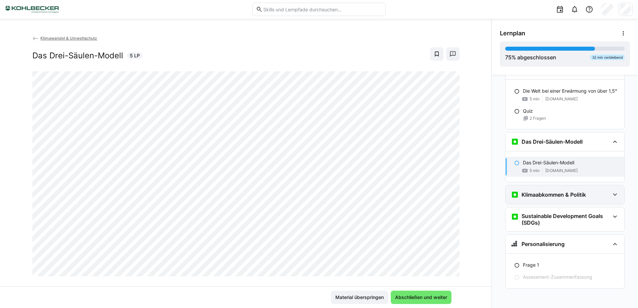
scroll to position [161, 0]
click at [559, 195] on h3 "Klimaabkommen & Politik" at bounding box center [554, 193] width 64 height 7
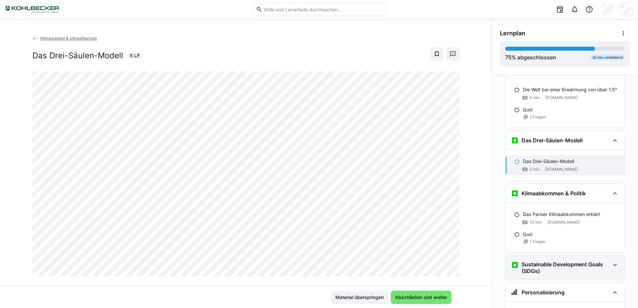
click at [553, 266] on h3 "Sustainable Development Goals (SDGs)" at bounding box center [566, 267] width 88 height 13
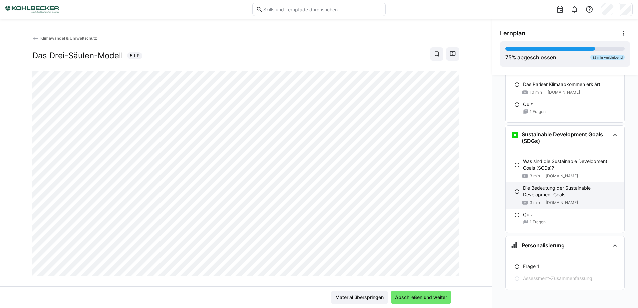
scroll to position [294, 0]
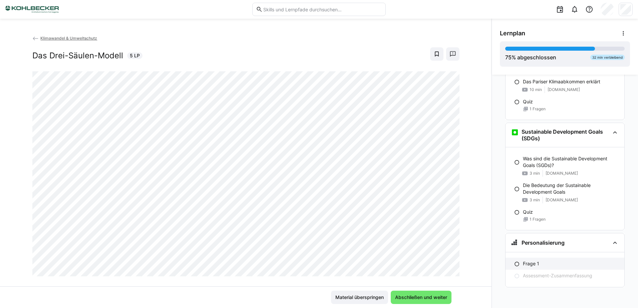
click at [543, 264] on div "Frage 1" at bounding box center [571, 264] width 96 height 7
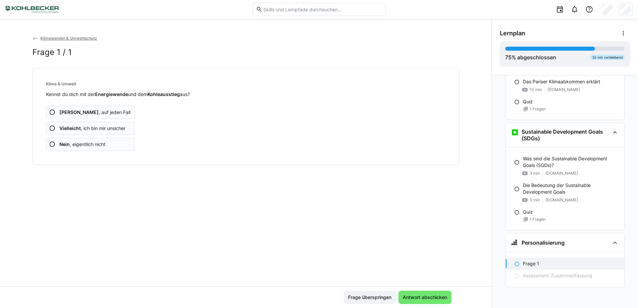
click at [106, 129] on span "Vielleicht , ich bin mir unsicher" at bounding box center [92, 128] width 66 height 7
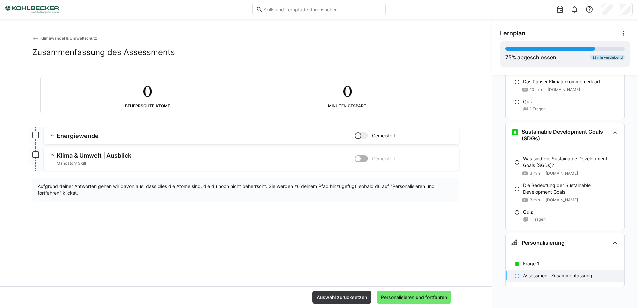
click at [89, 153] on h3 "Klima & Umwelt | Ausblick" at bounding box center [206, 156] width 298 height 8
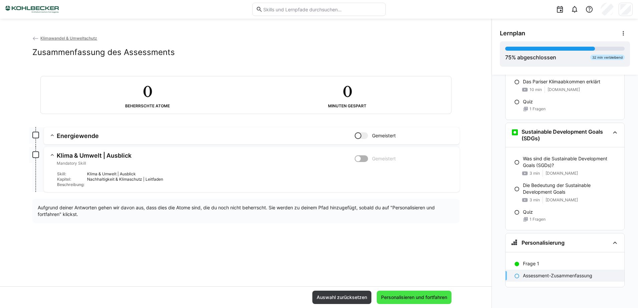
click at [419, 293] on span "Personalisieren und fortfahren" at bounding box center [414, 297] width 75 height 13
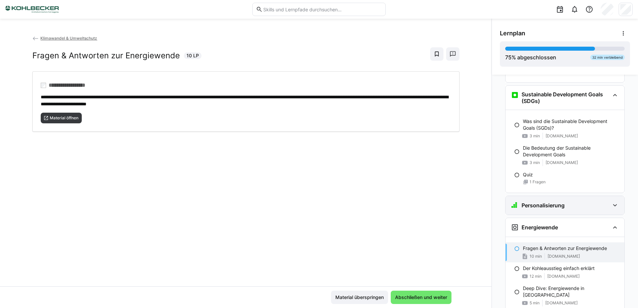
scroll to position [393, 0]
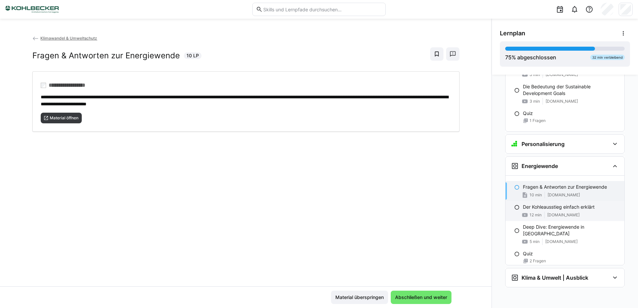
click at [556, 211] on div "Der Kohleausstieg einfach erklärt 12 min www.youtube.com" at bounding box center [565, 211] width 119 height 20
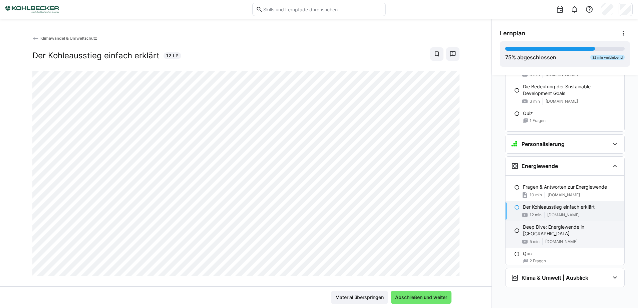
click at [561, 225] on p "Deep Dive: Energiewende in Europa" at bounding box center [571, 230] width 96 height 13
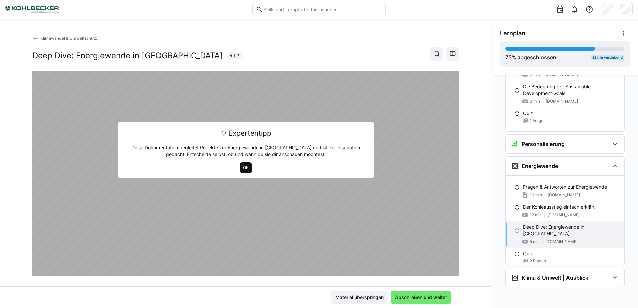
click at [246, 164] on span "OK" at bounding box center [246, 168] width 12 height 11
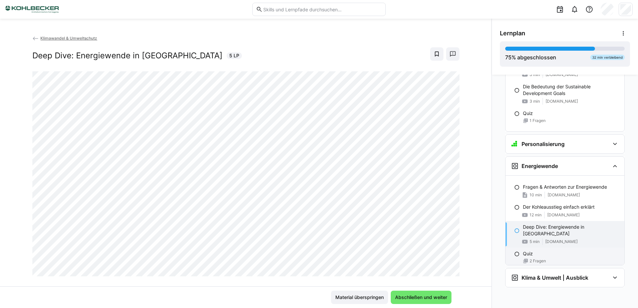
click at [599, 248] on div "Quiz 2 Fragen" at bounding box center [565, 257] width 119 height 19
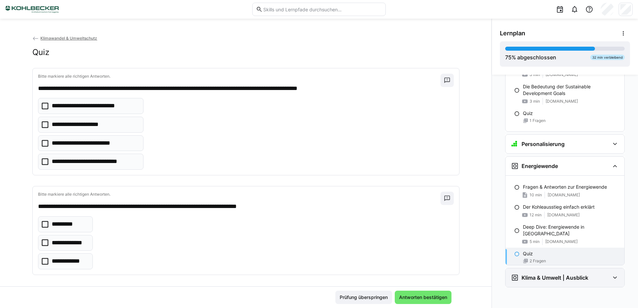
click at [586, 282] on div "Klima & Umwelt | Ausblick" at bounding box center [560, 278] width 99 height 8
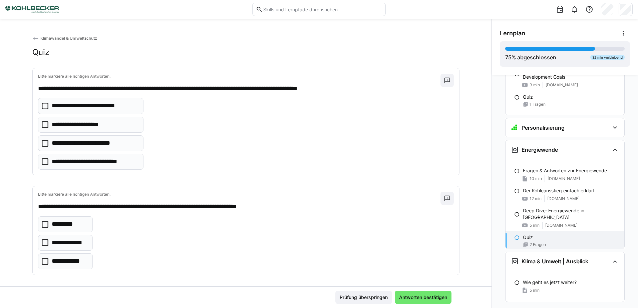
scroll to position [424, 0]
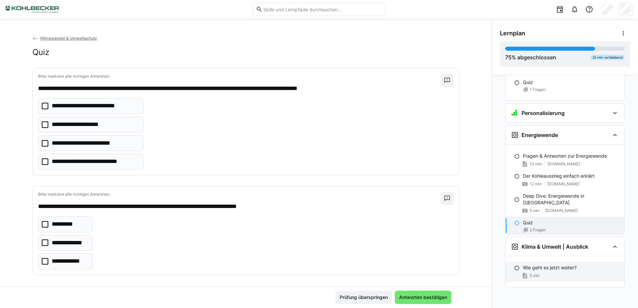
click at [546, 270] on p "Wie geht es jetzt weiter?" at bounding box center [550, 268] width 54 height 7
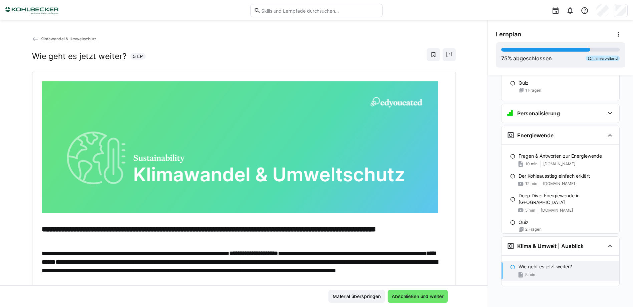
scroll to position [0, 0]
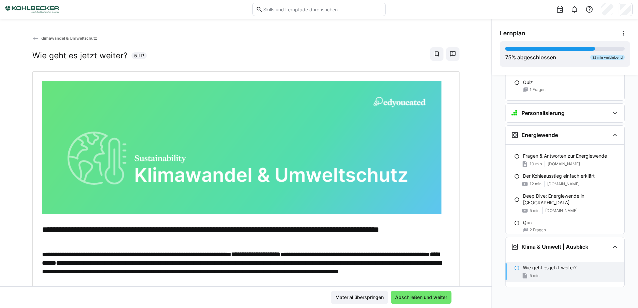
click at [81, 39] on span "Klimawandel & Umweltschutz" at bounding box center [68, 38] width 57 height 5
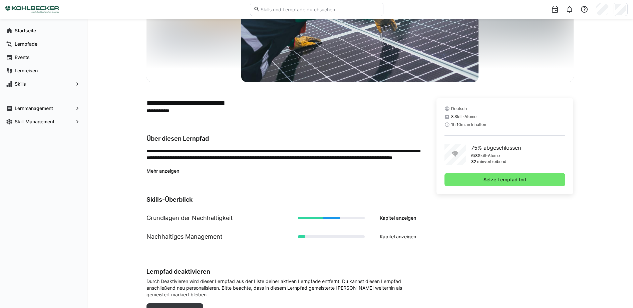
scroll to position [119, 0]
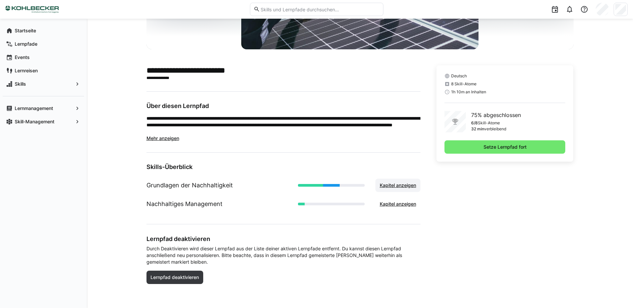
click at [408, 183] on span "Kapitel anzeigen" at bounding box center [398, 185] width 38 height 7
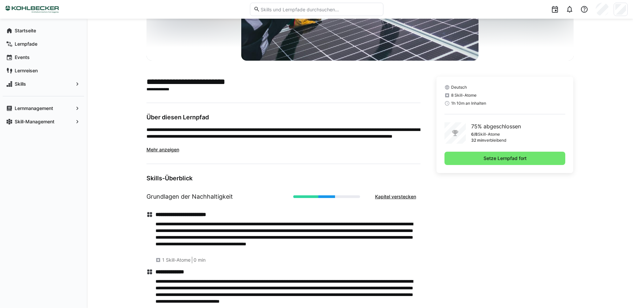
scroll to position [33, 0]
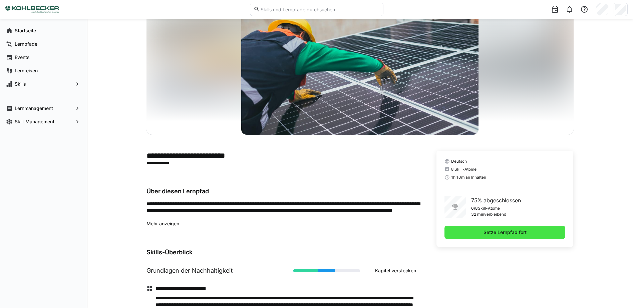
click at [490, 230] on span "Setze Lernpfad fort" at bounding box center [504, 232] width 45 height 7
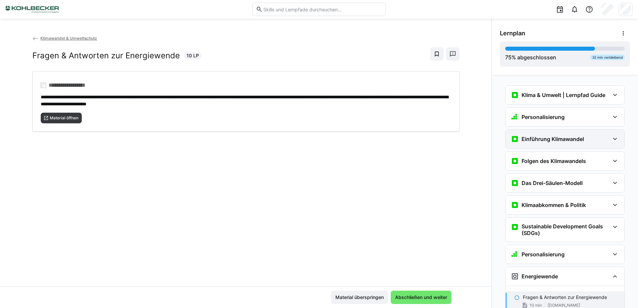
click at [554, 143] on div "Einführung Klimawandel" at bounding box center [565, 139] width 119 height 19
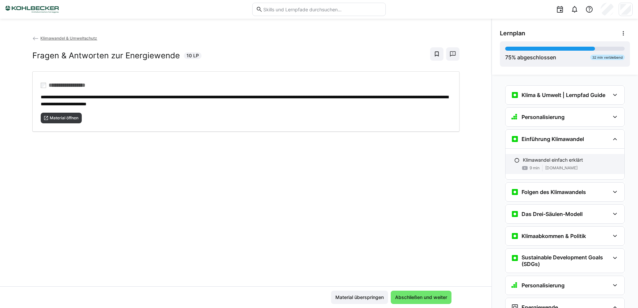
click at [557, 164] on div "Klimawandel einfach erklärt 9 min www.youtube.com" at bounding box center [565, 164] width 119 height 20
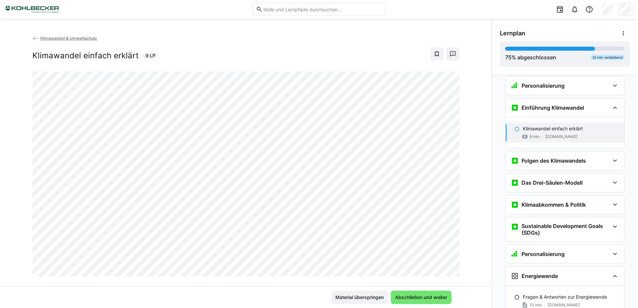
scroll to position [55, 0]
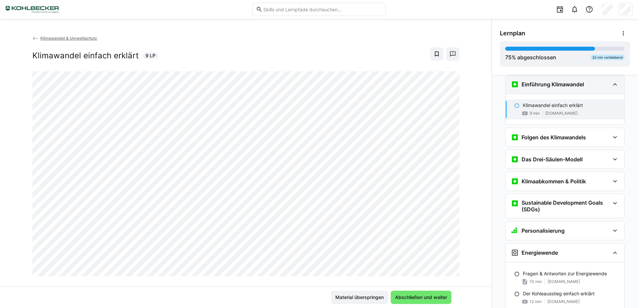
click at [561, 87] on h3 "Einführung Klimawandel" at bounding box center [553, 84] width 62 height 7
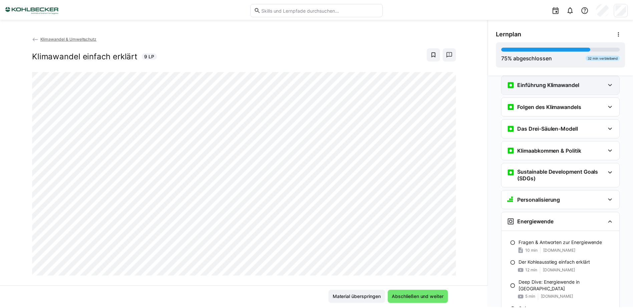
scroll to position [0, 0]
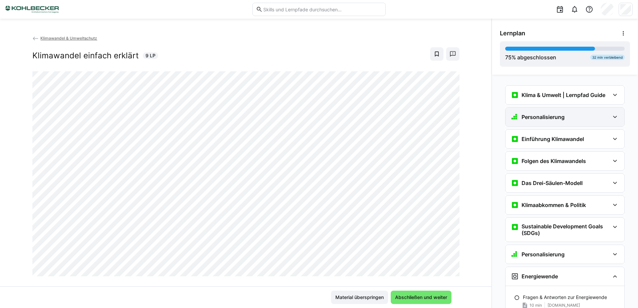
click at [562, 119] on div "Personalisierung" at bounding box center [560, 117] width 99 height 8
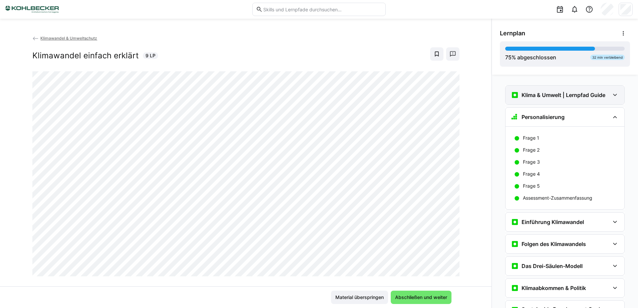
click at [564, 93] on h3 "Klima & Umwelt | Lernpfad Guide" at bounding box center [564, 95] width 84 height 7
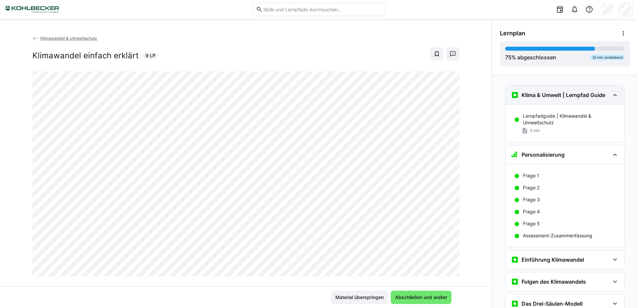
click at [564, 93] on h3 "Klima & Umwelt | Lernpfad Guide" at bounding box center [564, 95] width 84 height 7
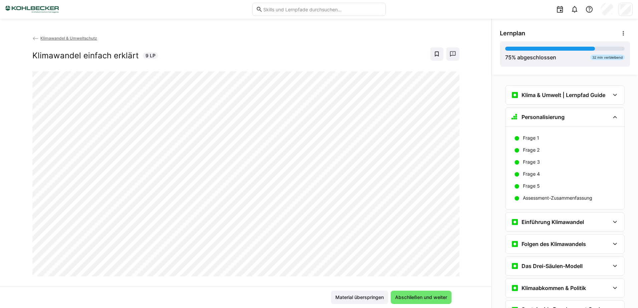
click at [54, 38] on span "Klimawandel & Umweltschutz" at bounding box center [68, 38] width 57 height 5
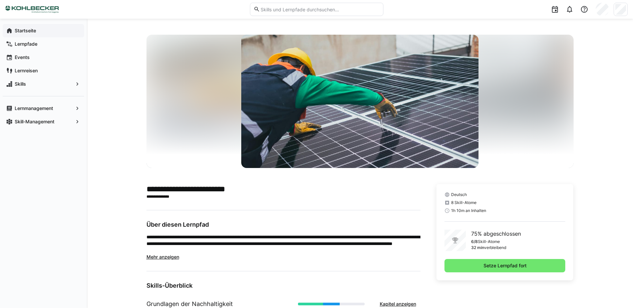
click at [44, 30] on span "Startseite" at bounding box center [47, 30] width 67 height 7
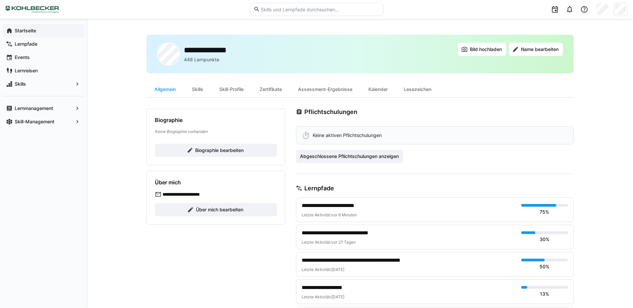
click at [0, 0] on app-navigation-label "Startseite" at bounding box center [0, 0] width 0 height 0
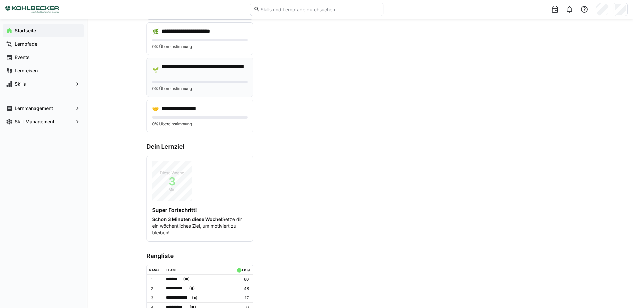
scroll to position [239, 0]
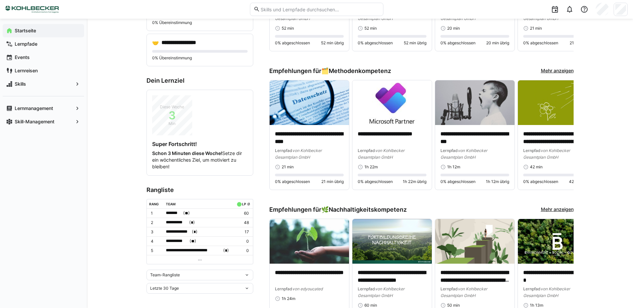
click at [237, 278] on div "Team-Rangliste" at bounding box center [199, 275] width 107 height 11
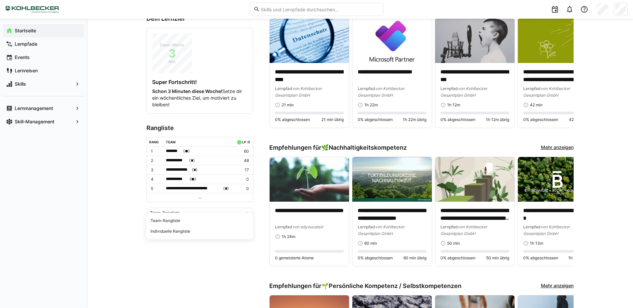
scroll to position [305, 0]
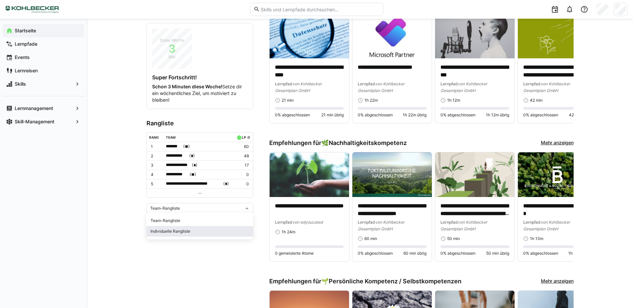
click at [167, 232] on div "Individuelle Rangliste" at bounding box center [199, 231] width 99 height 5
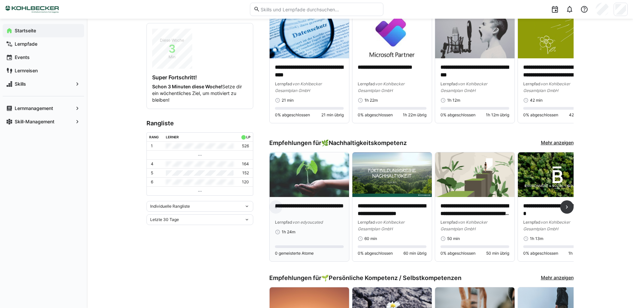
click at [309, 210] on p "**********" at bounding box center [309, 210] width 69 height 15
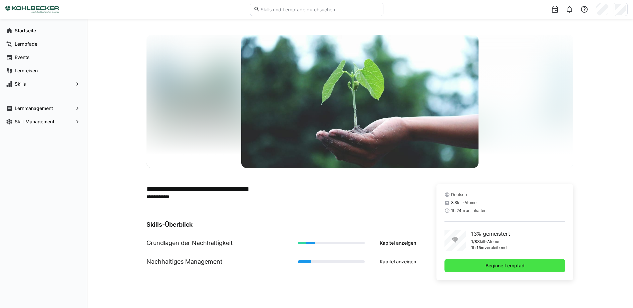
click at [515, 267] on span "Beginne Lernpfad" at bounding box center [504, 266] width 41 height 7
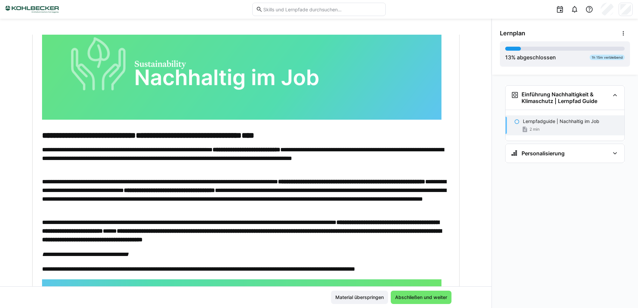
scroll to position [135, 0]
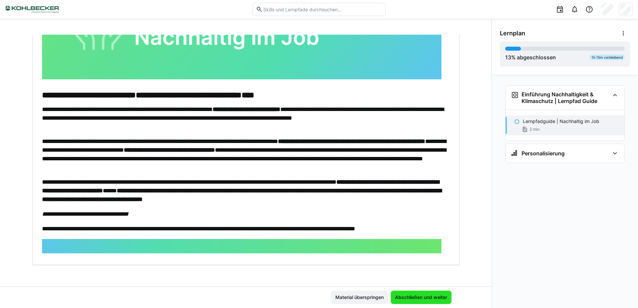
click at [418, 297] on span "Abschließen und weiter" at bounding box center [421, 297] width 54 height 7
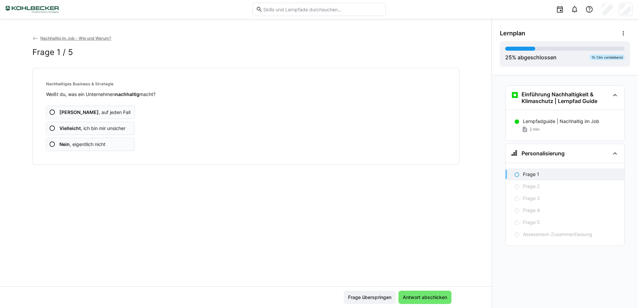
click at [99, 130] on span "Vielleicht , ich bin mir unsicher" at bounding box center [92, 128] width 66 height 7
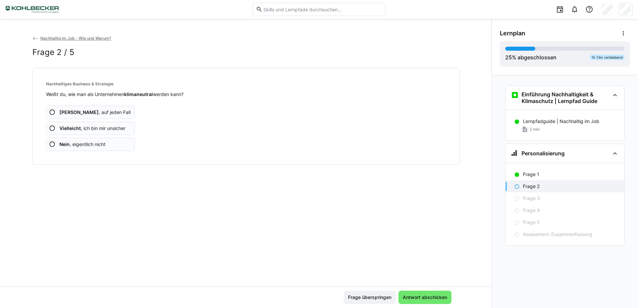
click at [99, 130] on span "Vielleicht , ich bin mir unsicher" at bounding box center [92, 128] width 66 height 7
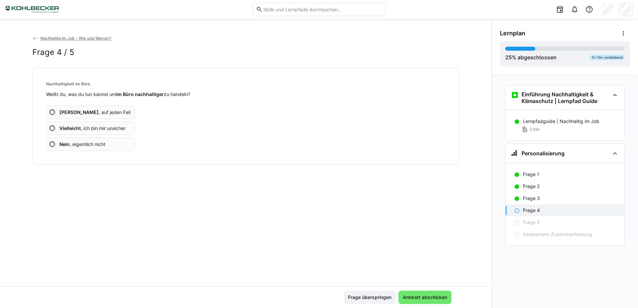
click at [99, 130] on span "Vielleicht , ich bin mir unsicher" at bounding box center [92, 128] width 66 height 7
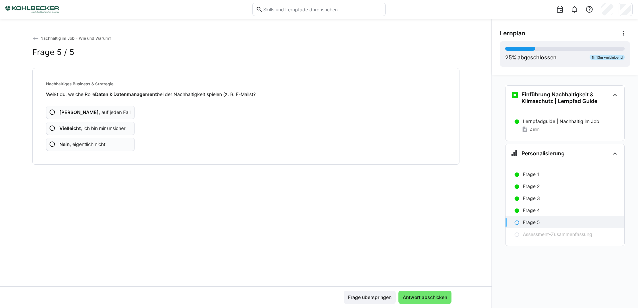
click at [99, 130] on span "Vielleicht , ich bin mir unsicher" at bounding box center [92, 128] width 66 height 7
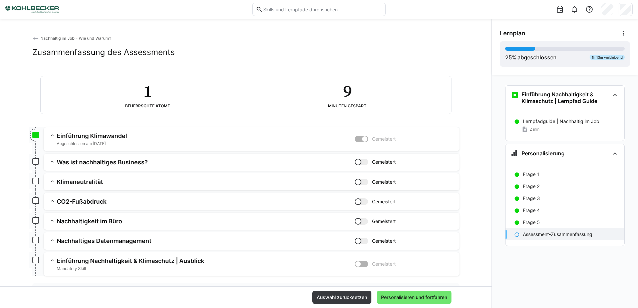
click at [131, 158] on app-summary-expansion "Was ist nachhaltiges Business? Gemeistert Skill: Was ist nachhaltiges Business?…" at bounding box center [252, 162] width 416 height 17
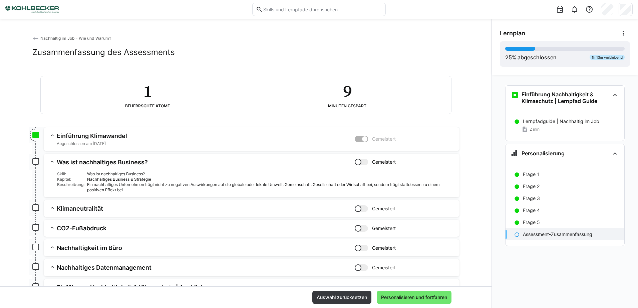
click at [132, 158] on app-summary-expansion "Was ist nachhaltiges Business? Gemeistert Skill: Was ist nachhaltiges Business?…" at bounding box center [252, 176] width 416 height 44
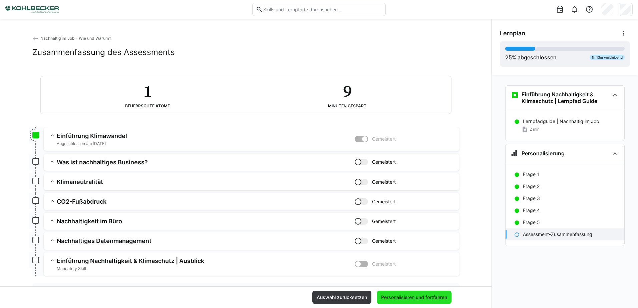
click at [430, 297] on span "Personalisieren und fortfahren" at bounding box center [414, 297] width 68 height 7
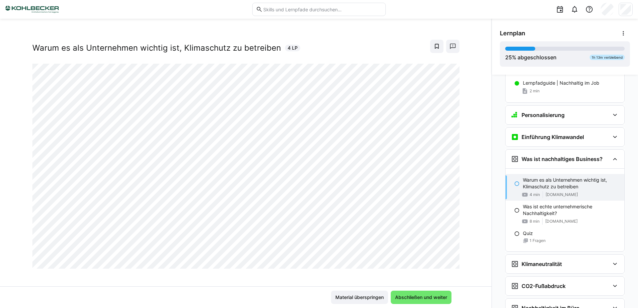
scroll to position [11, 0]
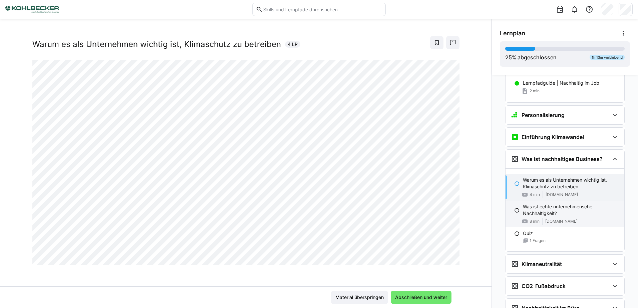
click at [544, 213] on p "Was ist echte unternehmerische Nachhaltigkeit?" at bounding box center [571, 210] width 96 height 13
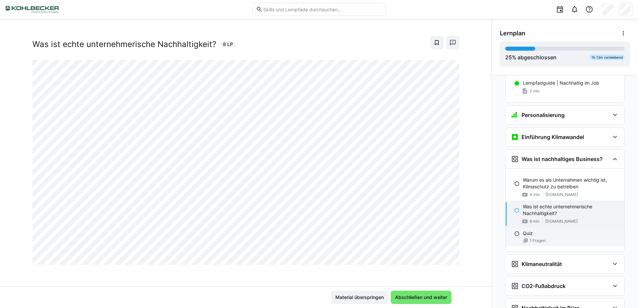
click at [550, 236] on div "Quiz" at bounding box center [571, 233] width 96 height 7
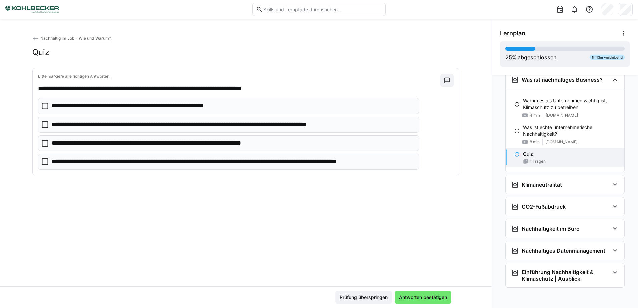
scroll to position [118, 0]
click at [534, 186] on h3 "Klimaneutralität" at bounding box center [542, 184] width 40 height 7
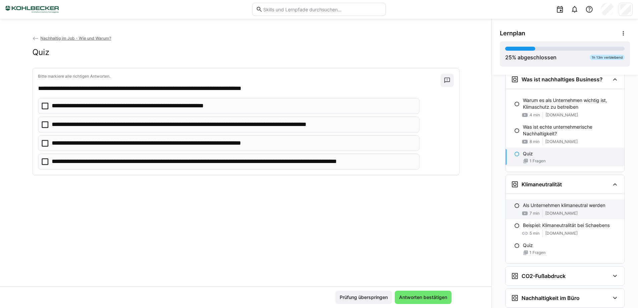
click at [538, 209] on p "Als Unternehmen klimaneutral werden" at bounding box center [564, 205] width 82 height 7
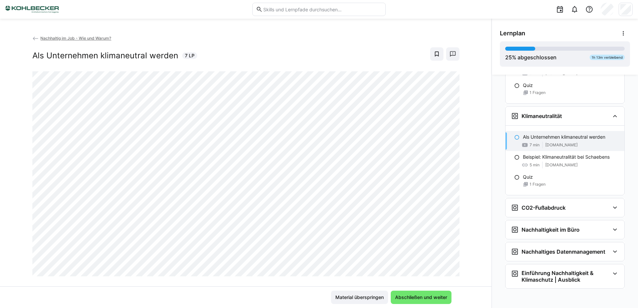
scroll to position [188, 0]
click at [539, 160] on div "Beispiel: Klimaneutralität bei Schaebens 5 min www.schaebens.de" at bounding box center [565, 160] width 119 height 20
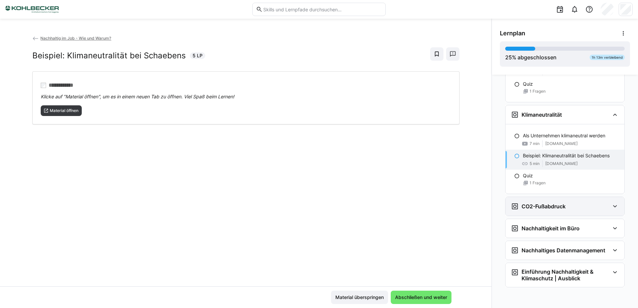
click at [539, 202] on div "CO2-Fußabdruck" at bounding box center [565, 206] width 119 height 19
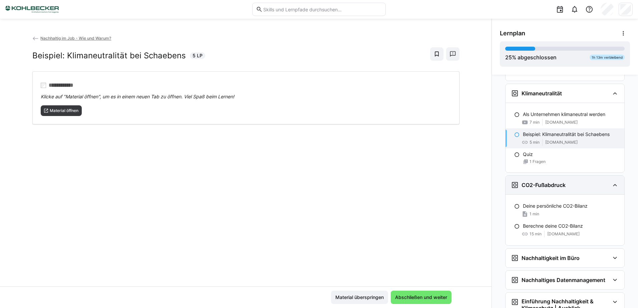
scroll to position [221, 0]
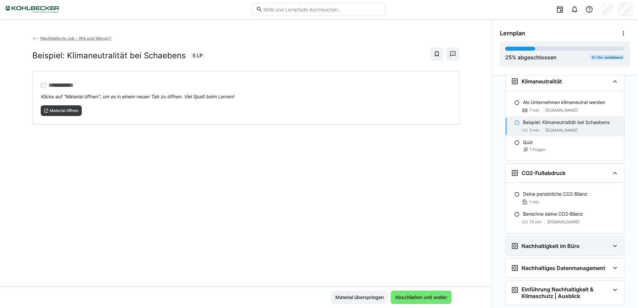
click at [551, 246] on h3 "Nachhaltigkeit im Büro" at bounding box center [551, 246] width 58 height 7
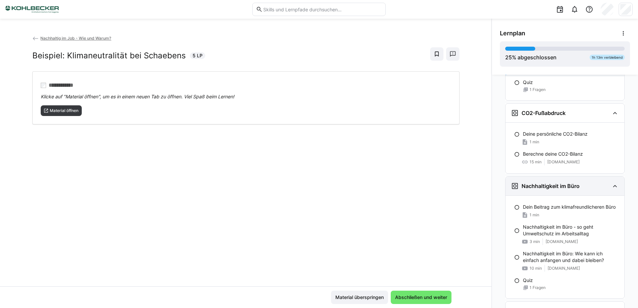
scroll to position [288, 0]
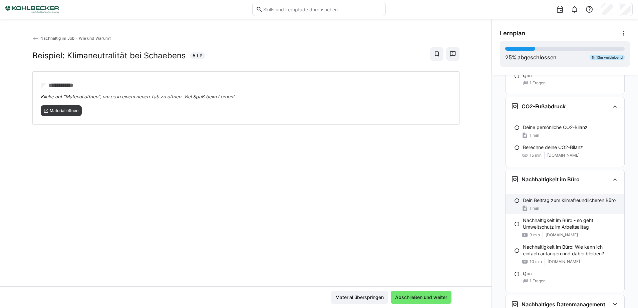
click at [549, 211] on div "1 min" at bounding box center [571, 208] width 96 height 7
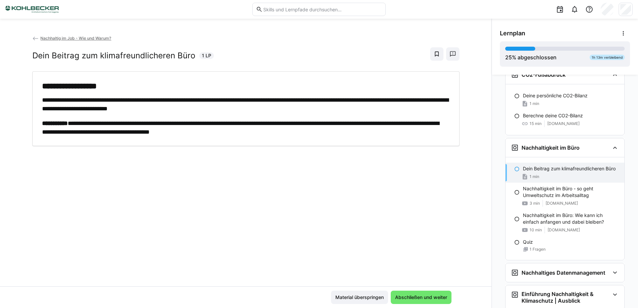
scroll to position [342, 0]
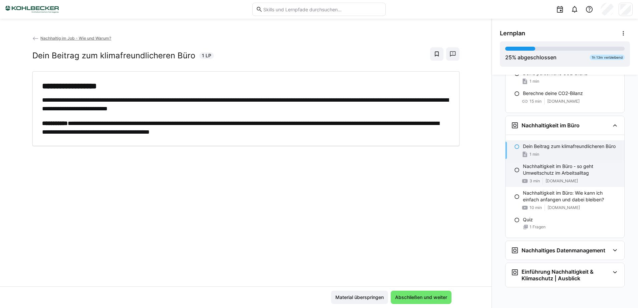
click at [541, 179] on div "3 min www.youtube.com" at bounding box center [571, 181] width 96 height 7
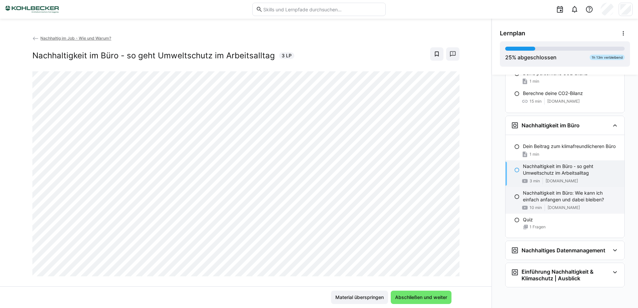
click at [544, 196] on p "Nachhaltigkeit im Büro: Wie kann ich einfach anfangen und dabei bleiben?" at bounding box center [571, 196] width 96 height 13
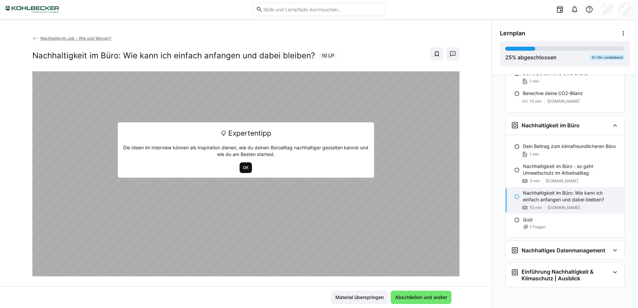
click at [244, 166] on span "OK" at bounding box center [245, 167] width 7 height 5
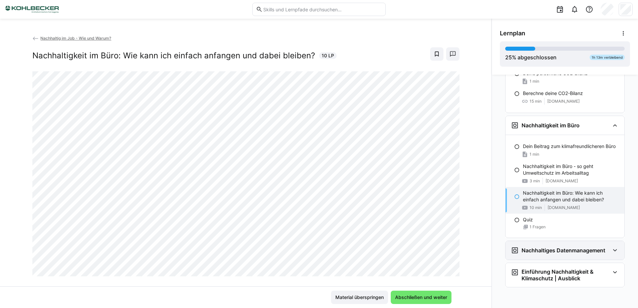
click at [547, 250] on h3 "Nachhaltiges Datenmanagement" at bounding box center [564, 250] width 84 height 7
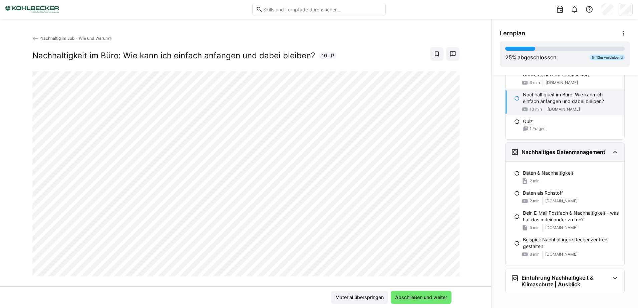
scroll to position [446, 0]
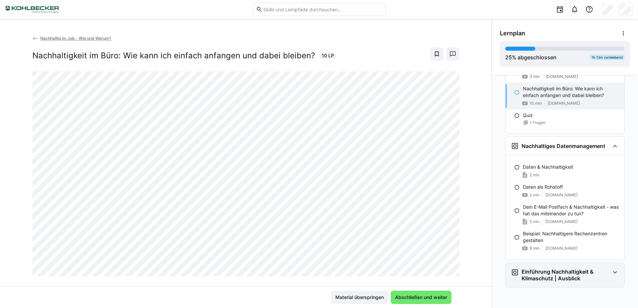
click at [551, 273] on h3 "Einführung Nachhaltigkeit & Klimaschutz | Ausblick" at bounding box center [566, 275] width 88 height 13
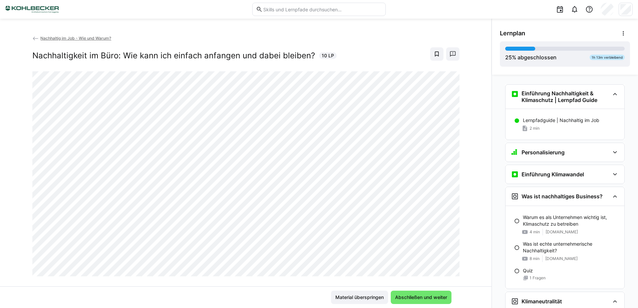
scroll to position [0, 0]
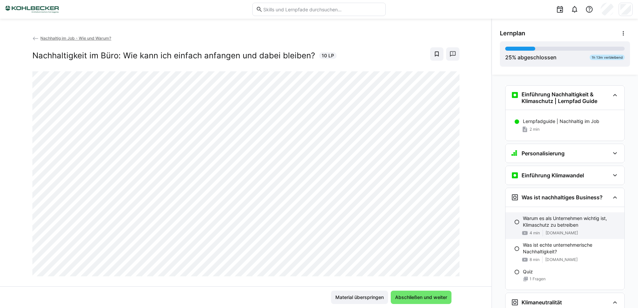
click at [555, 226] on p "Warum es als Unternehmen wichtig ist, Klimaschutz zu betreiben" at bounding box center [571, 221] width 96 height 13
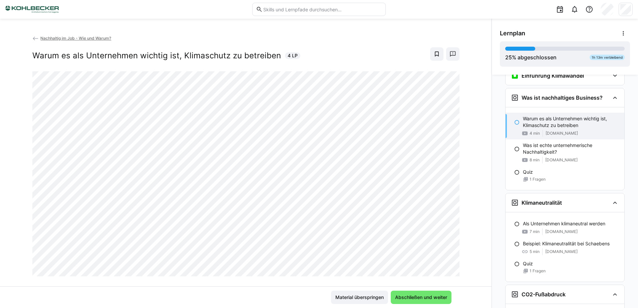
scroll to position [113, 0]
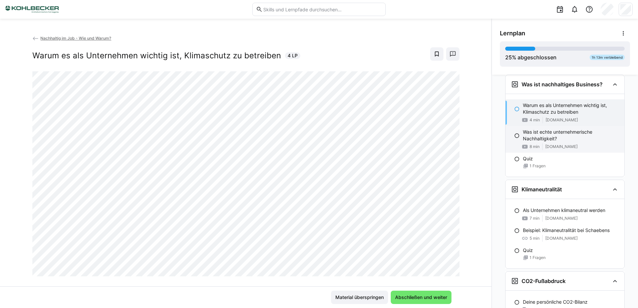
click at [545, 138] on p "Was ist echte unternehmerische Nachhaltigkeit?" at bounding box center [571, 135] width 96 height 13
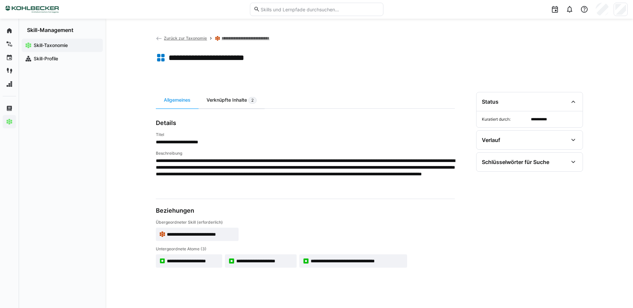
click at [241, 101] on div "Verknüpfte Inhalte 2" at bounding box center [232, 100] width 66 height 16
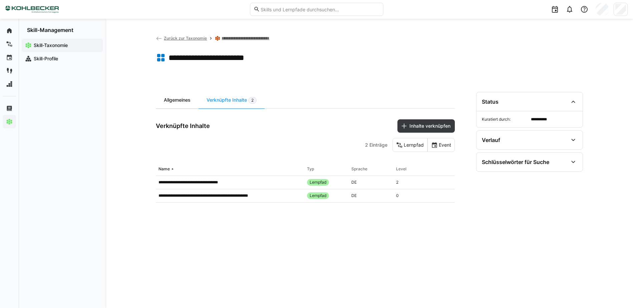
click at [170, 99] on div "Allgemeines" at bounding box center [177, 100] width 43 height 16
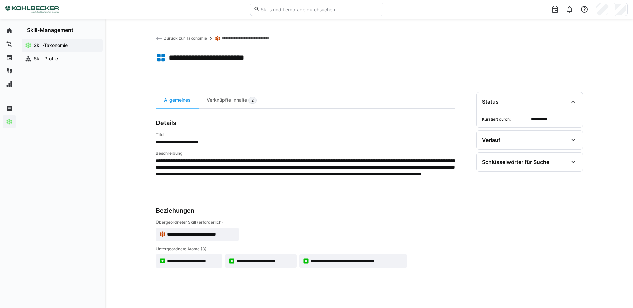
click at [199, 262] on span "**********" at bounding box center [193, 261] width 52 height 7
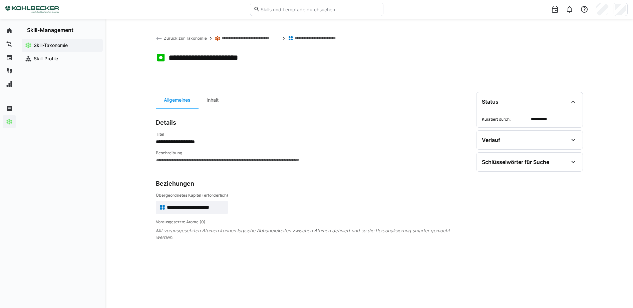
click at [177, 38] on span "Zurück zur Taxonomie" at bounding box center [185, 38] width 43 height 5
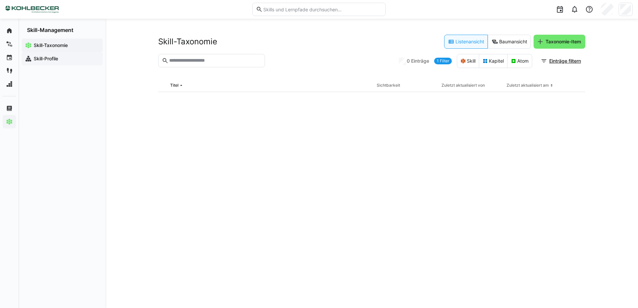
click at [63, 56] on span "Skill-Profile" at bounding box center [66, 58] width 67 height 7
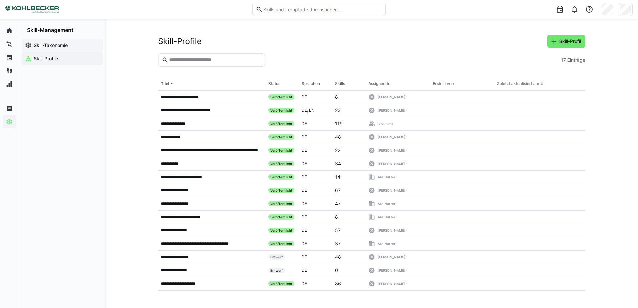
click at [75, 42] on span "Skill-Taxonomie" at bounding box center [66, 45] width 67 height 7
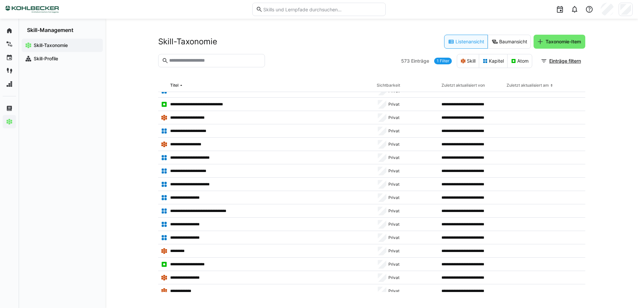
scroll to position [200, 0]
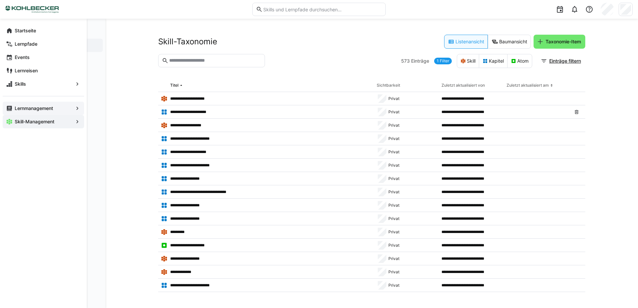
click at [0, 0] on app-navigation-label "Lernmanagement" at bounding box center [0, 0] width 0 height 0
